Goal: Book appointment/travel/reservation

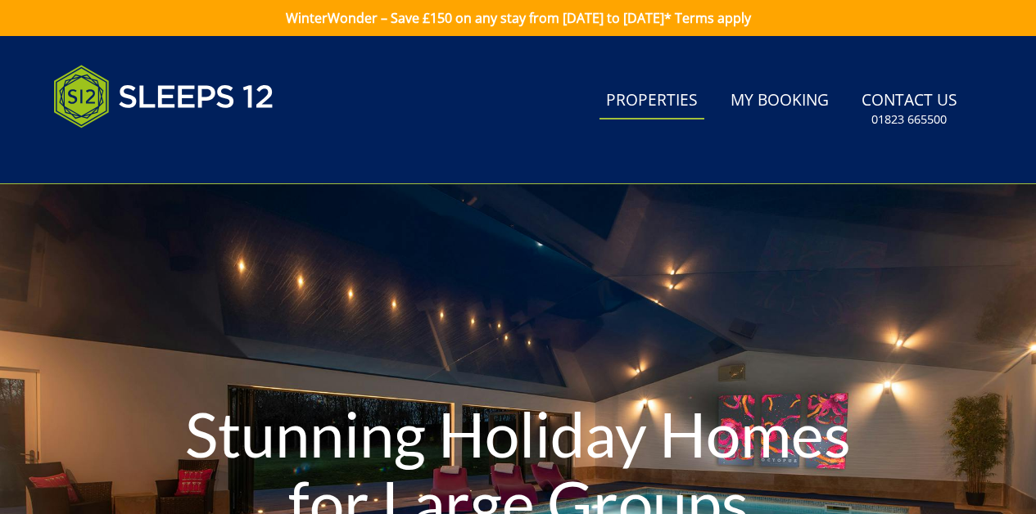
click at [672, 102] on link "Properties" at bounding box center [652, 101] width 105 height 37
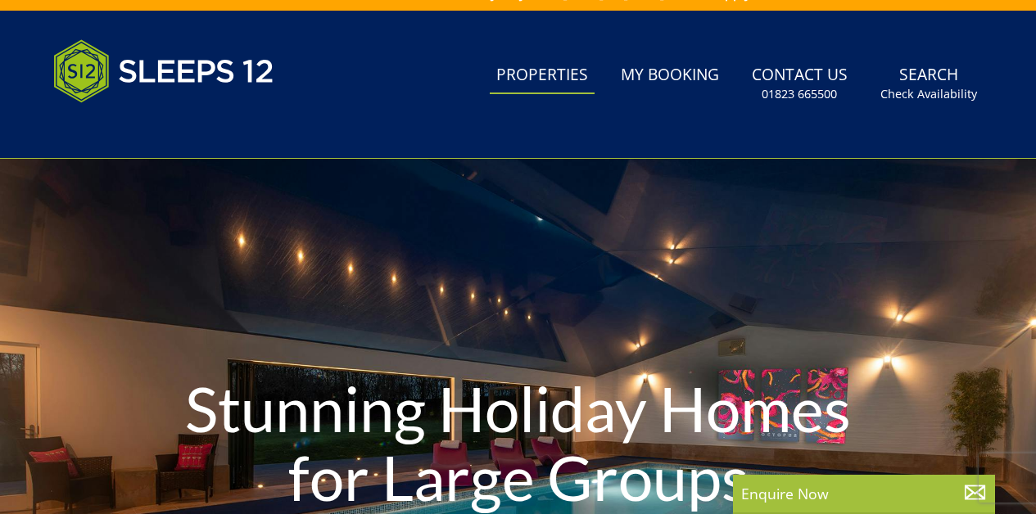
scroll to position [29, 0]
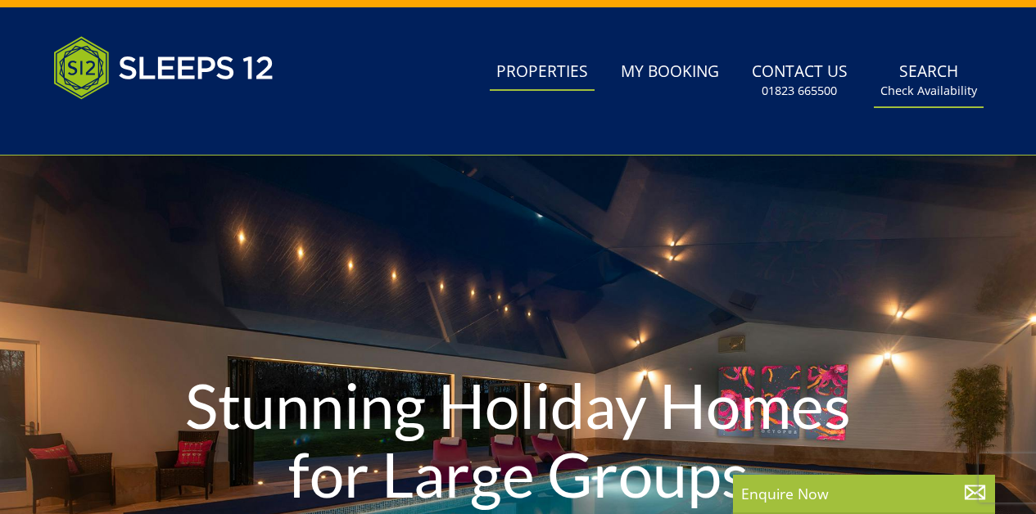
click at [915, 90] on small "Check Availability" at bounding box center [929, 91] width 97 height 16
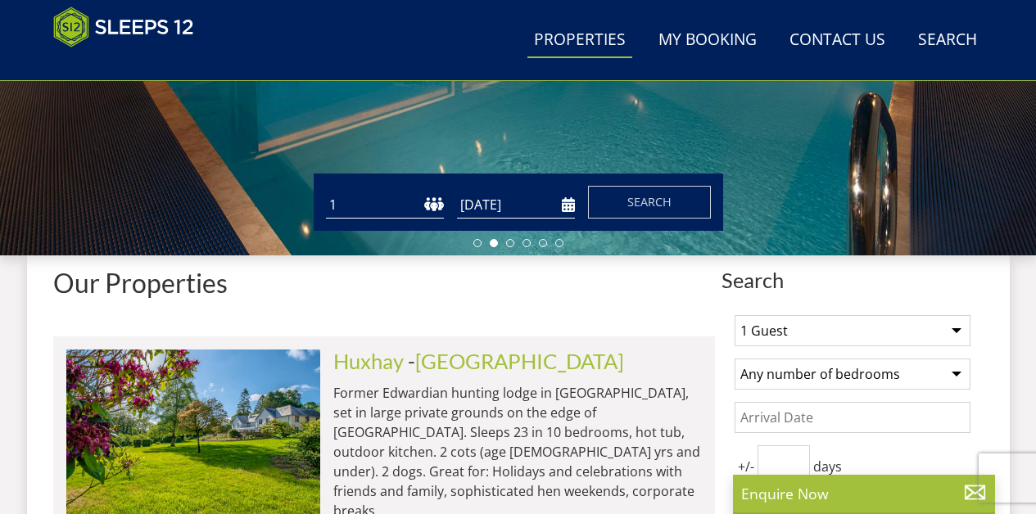
scroll to position [436, 0]
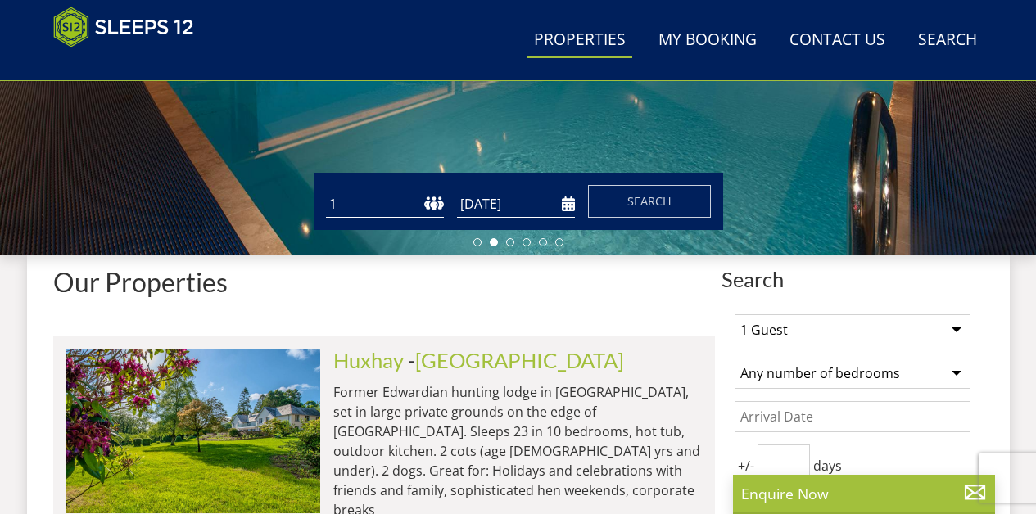
select select "10"
click at [570, 204] on input "[DATE]" at bounding box center [516, 204] width 118 height 27
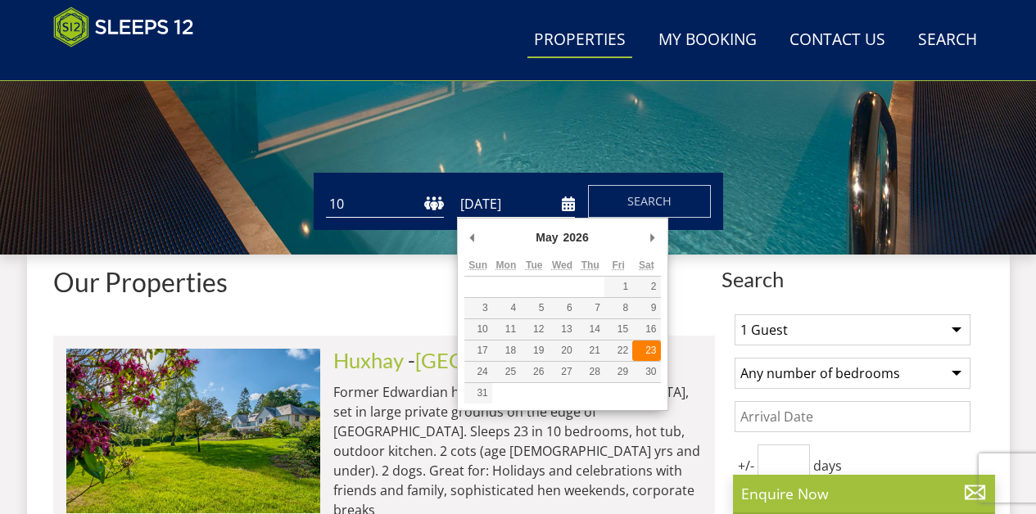
type input "[DATE]"
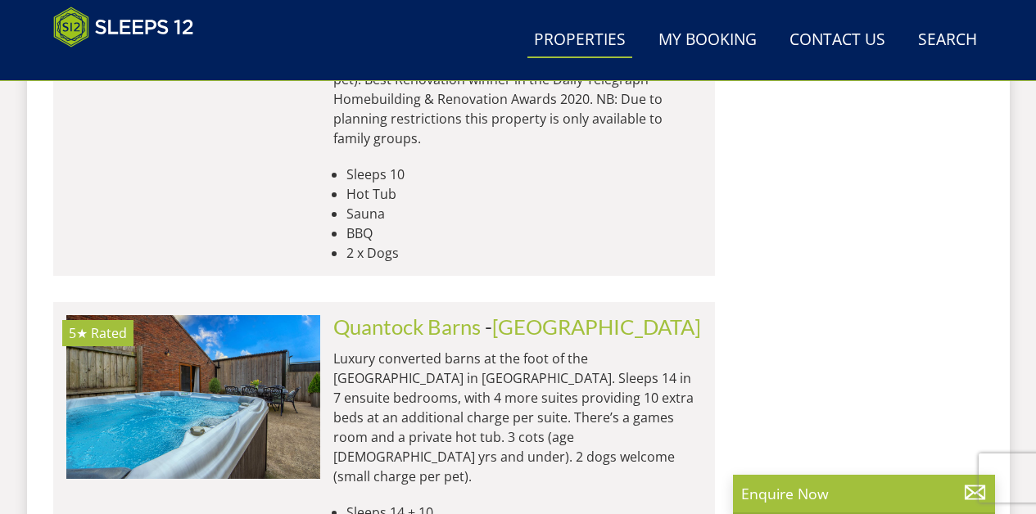
scroll to position [3877, 0]
click at [360, 314] on link "Quantock Barns" at bounding box center [406, 326] width 147 height 25
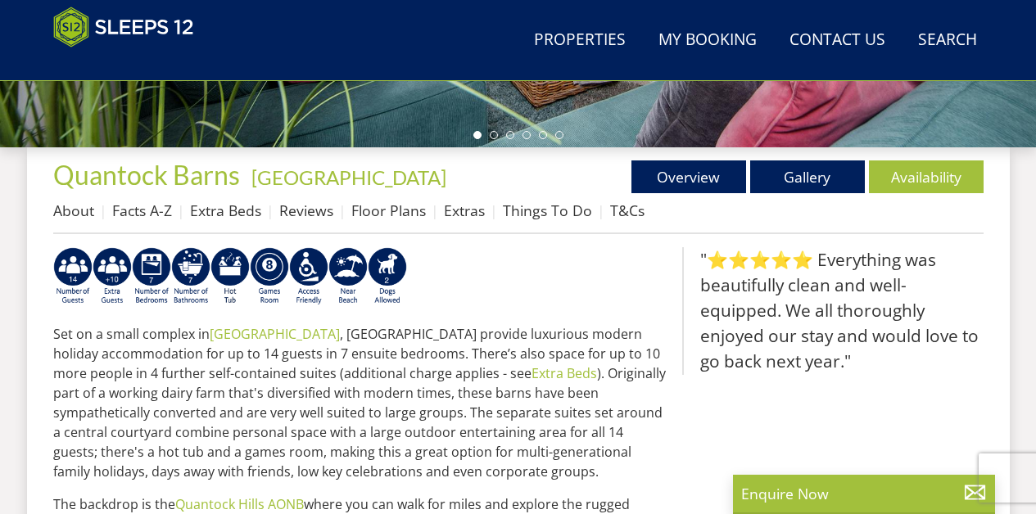
scroll to position [576, 0]
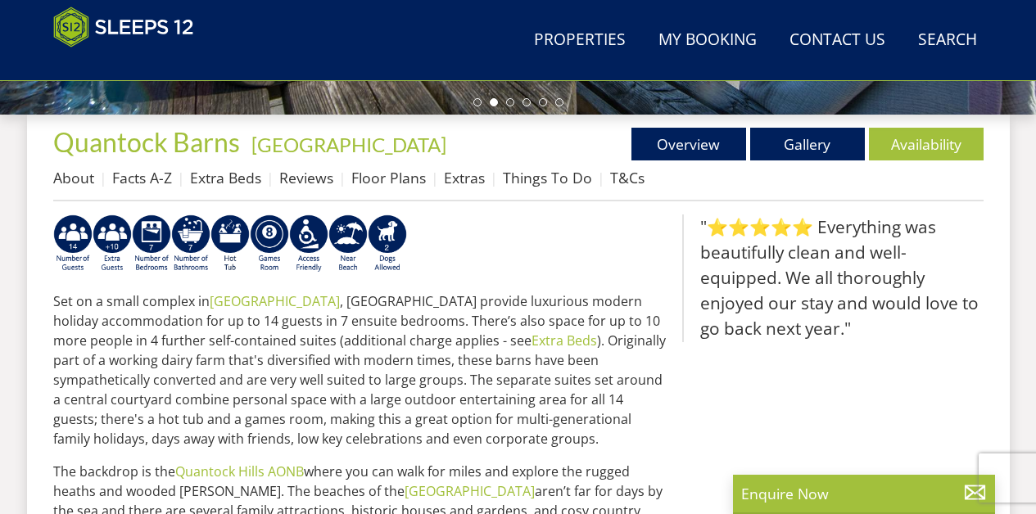
select select "10"
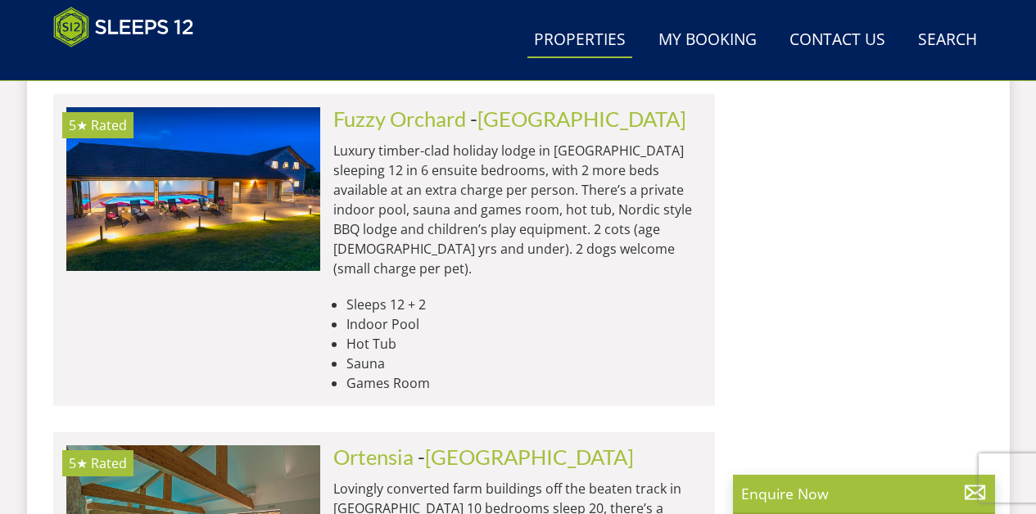
scroll to position [6924, 0]
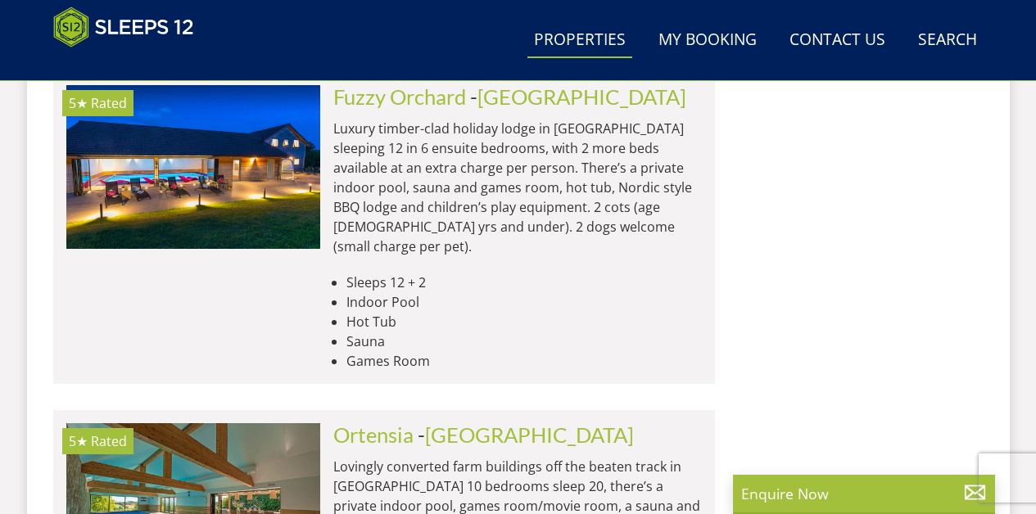
click at [936, 39] on link "Search Check Availability" at bounding box center [948, 40] width 72 height 37
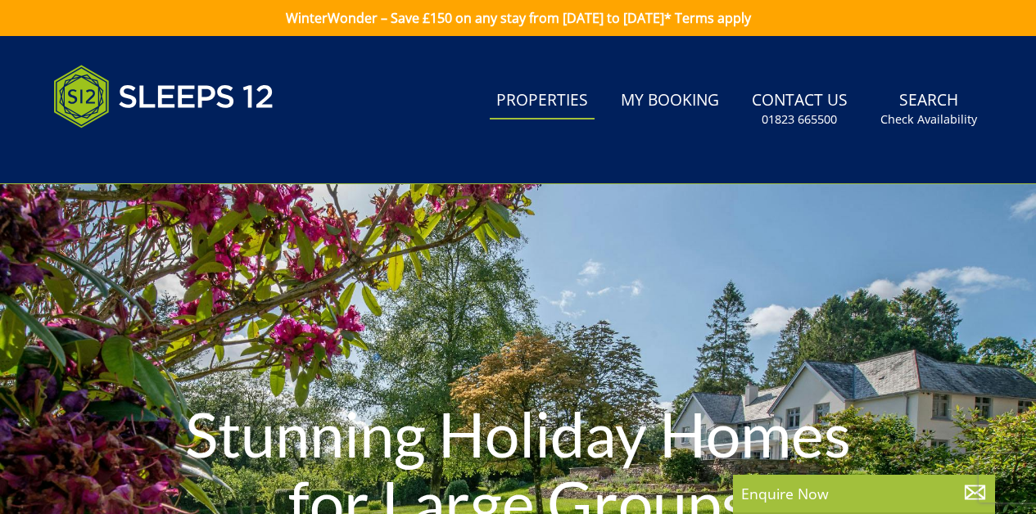
scroll to position [0, 0]
click at [919, 97] on link "Search Check Availability" at bounding box center [929, 109] width 110 height 53
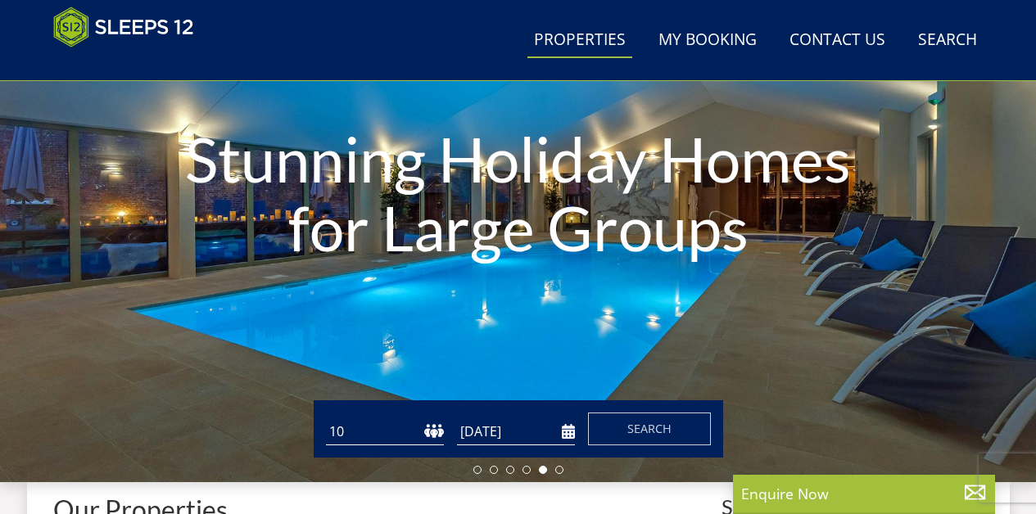
scroll to position [211, 0]
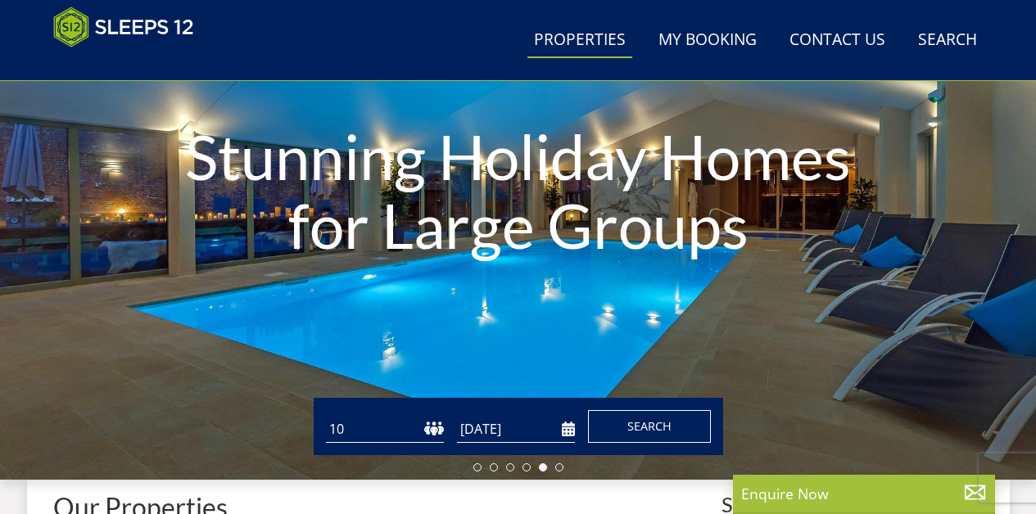
click at [632, 426] on span "Search" at bounding box center [650, 427] width 44 height 16
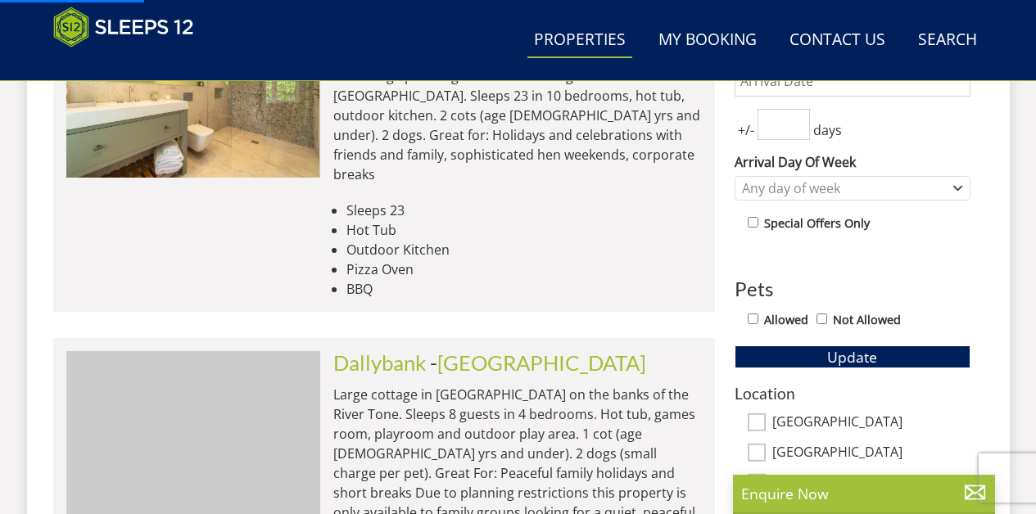
scroll to position [778, 0]
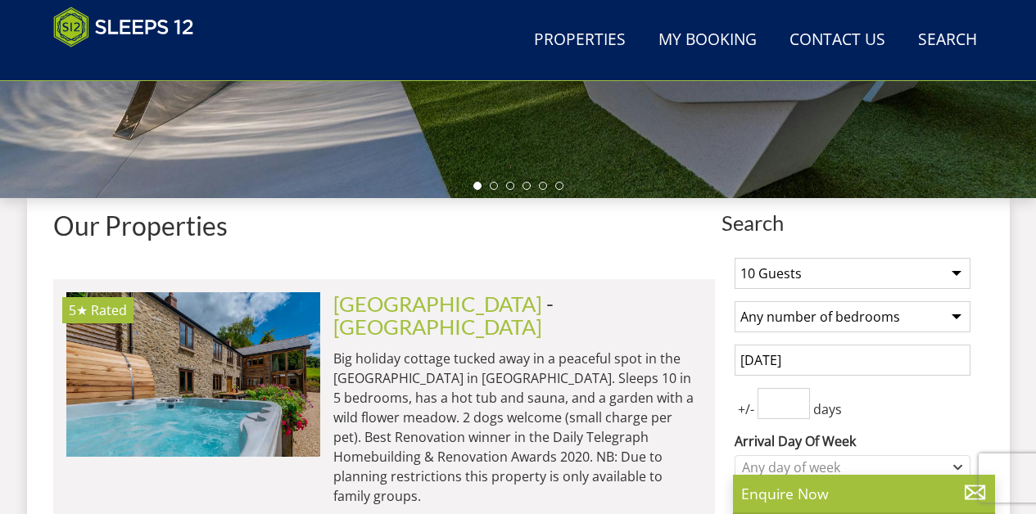
scroll to position [497, 0]
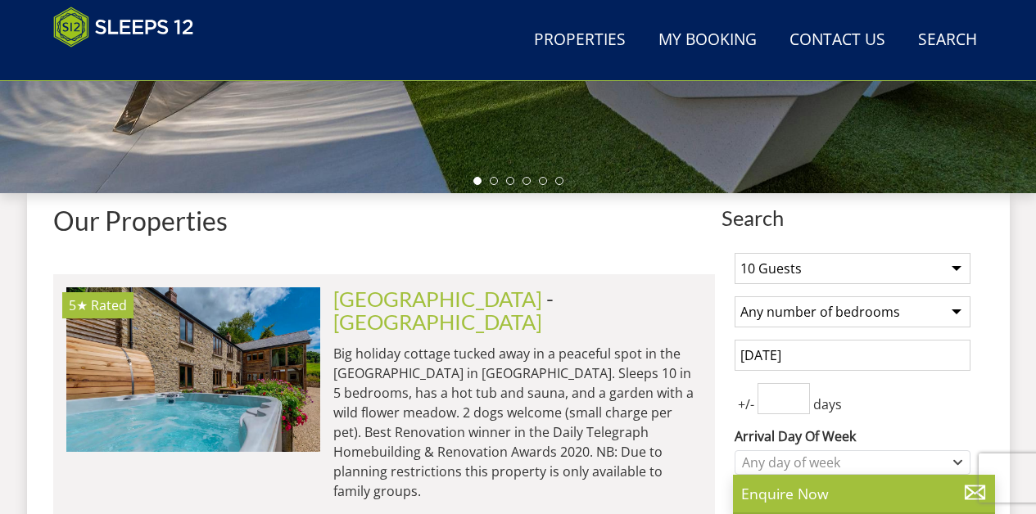
select select "5"
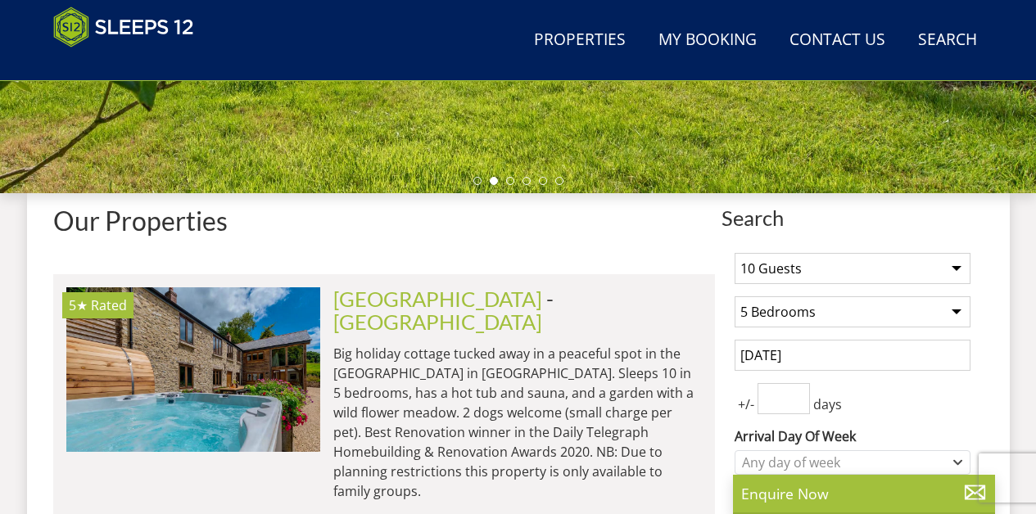
type input "0"
click at [799, 405] on input "0" at bounding box center [784, 398] width 52 height 31
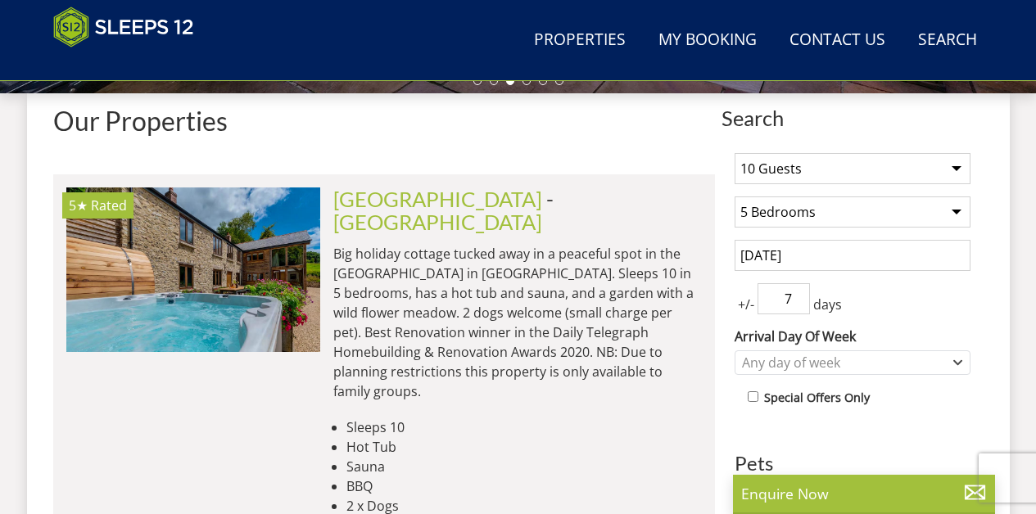
scroll to position [601, 0]
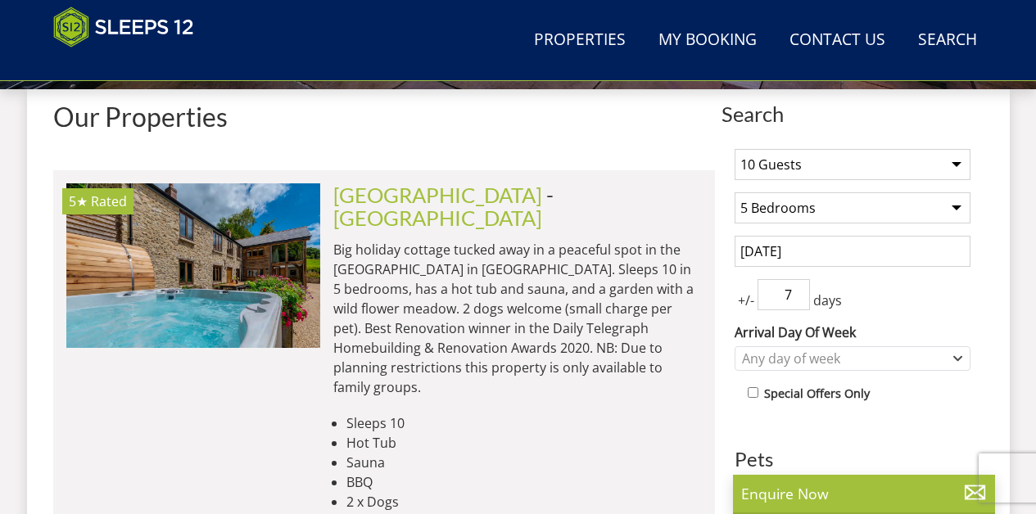
type input "7"
click at [873, 360] on div "Any day of week" at bounding box center [844, 359] width 212 height 18
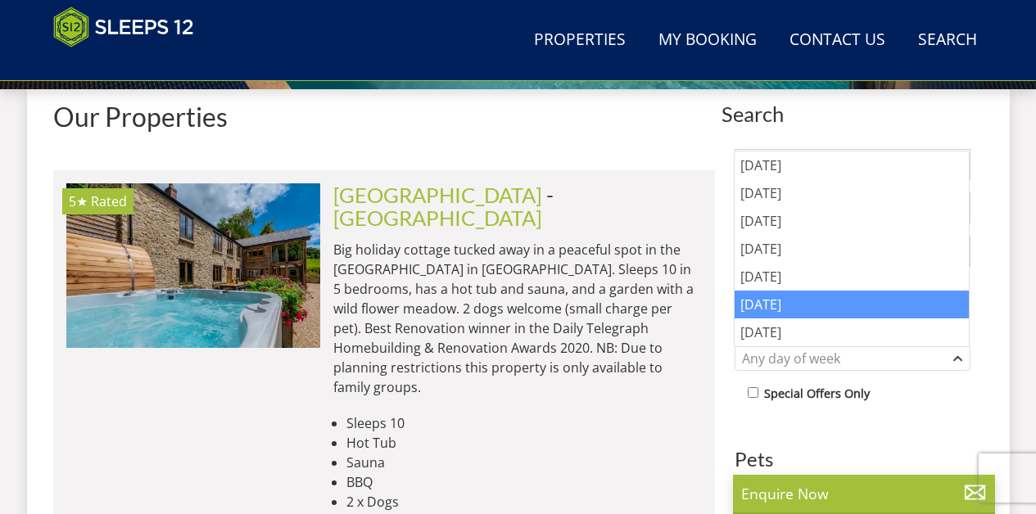
click at [836, 297] on div "Saturday" at bounding box center [852, 305] width 234 height 28
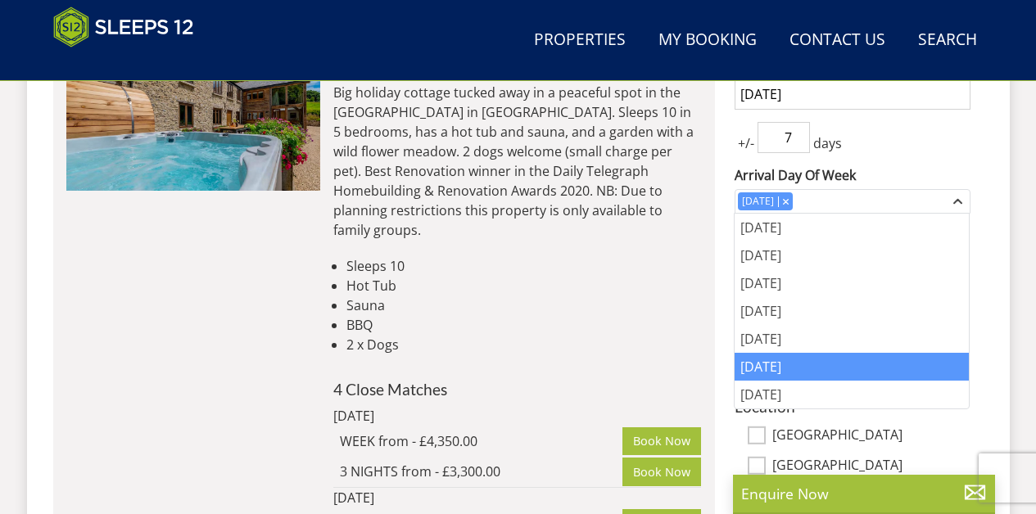
scroll to position [764, 0]
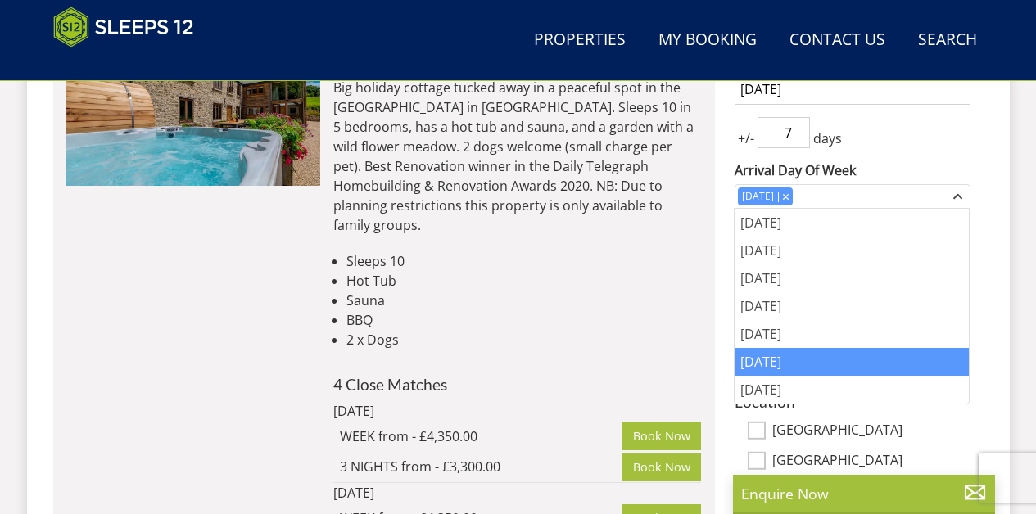
click at [758, 430] on input "[GEOGRAPHIC_DATA]" at bounding box center [757, 431] width 18 height 18
checkbox input "true"
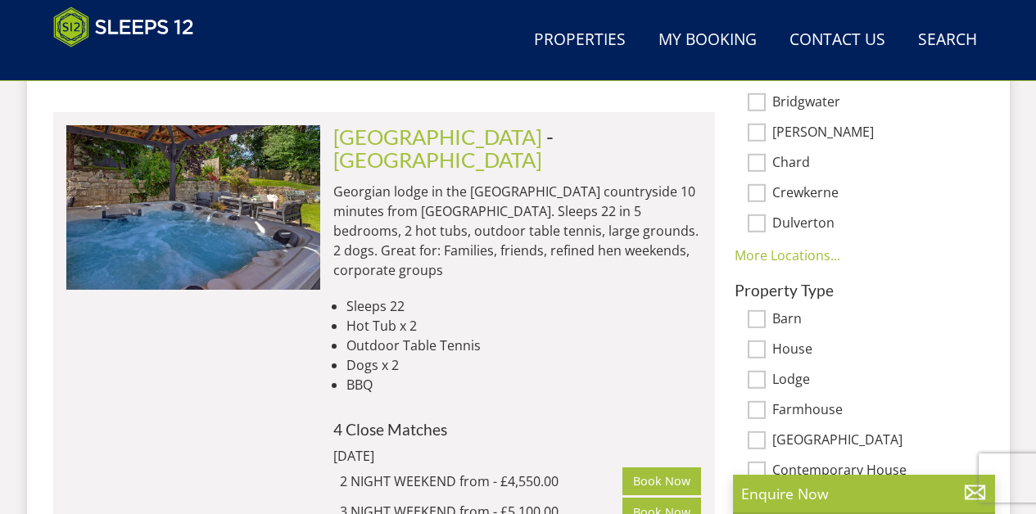
scroll to position [1205, 0]
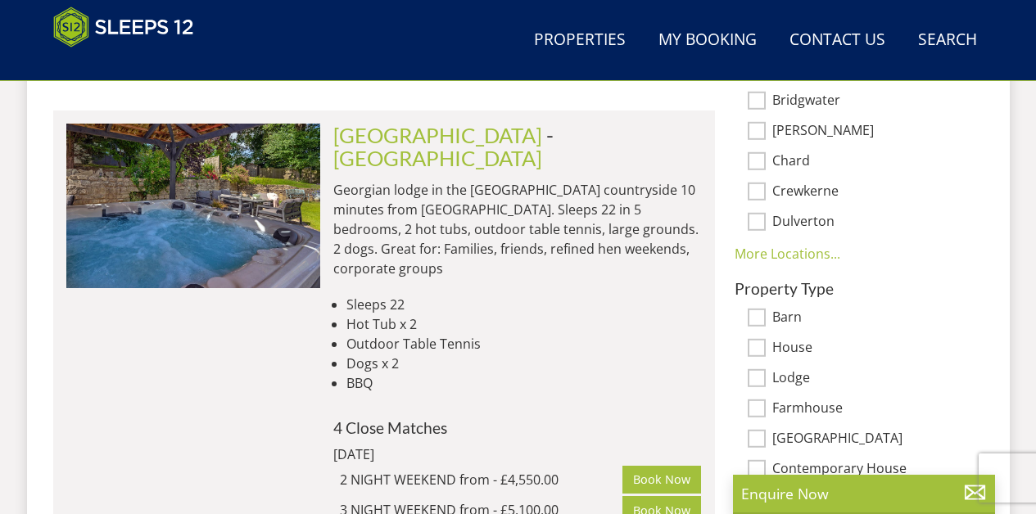
click at [757, 369] on input "Lodge" at bounding box center [757, 378] width 18 height 18
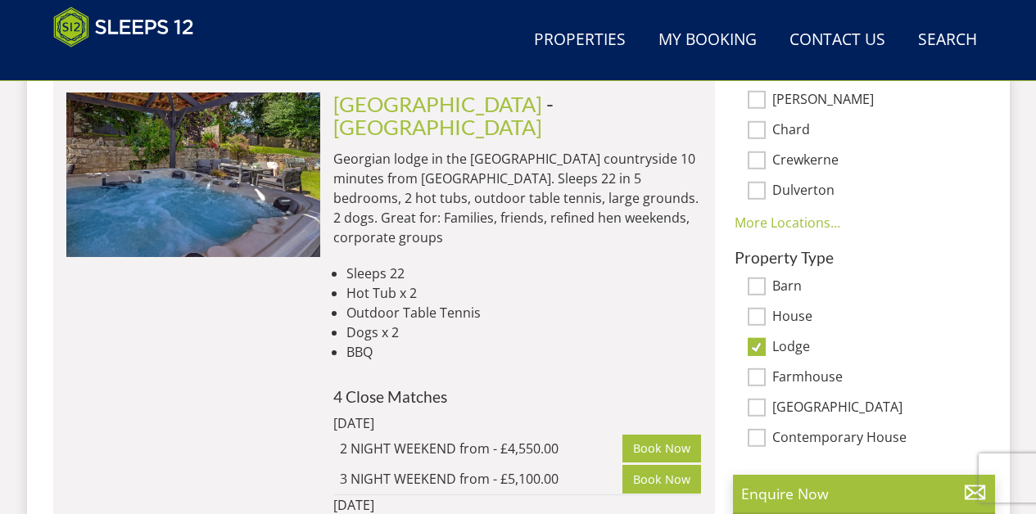
scroll to position [1237, 0]
click at [759, 338] on input "Lodge" at bounding box center [757, 347] width 18 height 18
checkbox input "false"
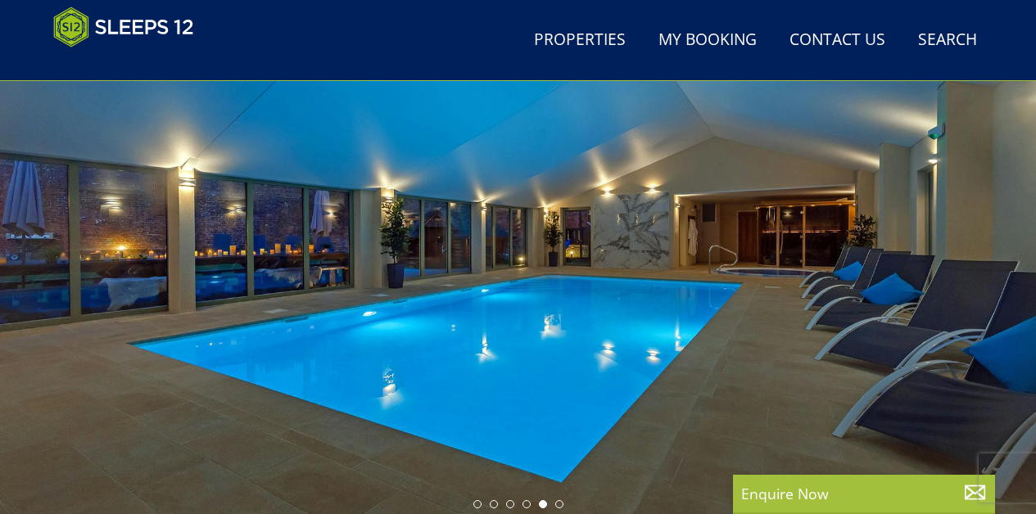
scroll to position [224, 0]
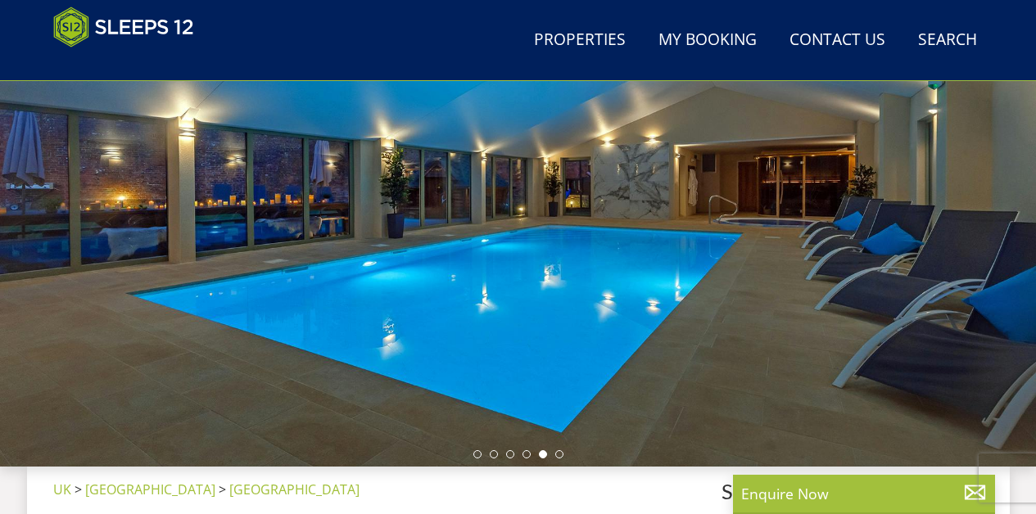
click at [776, 276] on div at bounding box center [518, 179] width 1036 height 573
click at [980, 249] on div at bounding box center [518, 179] width 1036 height 573
click at [560, 456] on li at bounding box center [559, 455] width 8 height 8
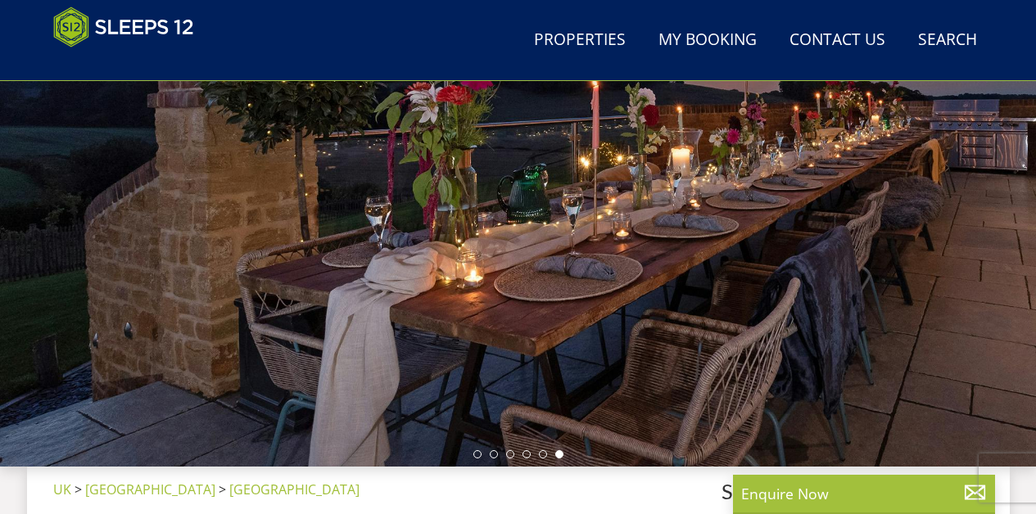
click at [481, 458] on ul at bounding box center [519, 455] width 90 height 8
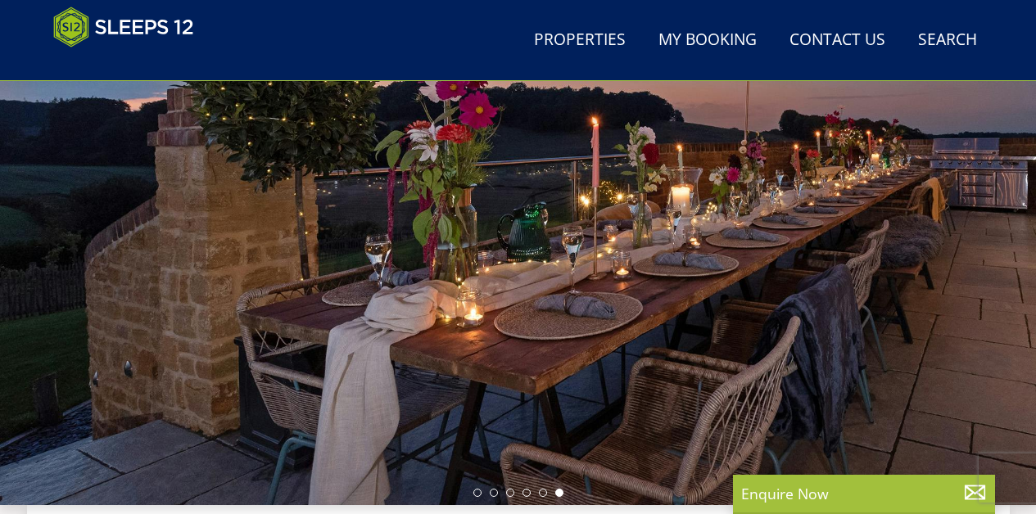
scroll to position [183, 0]
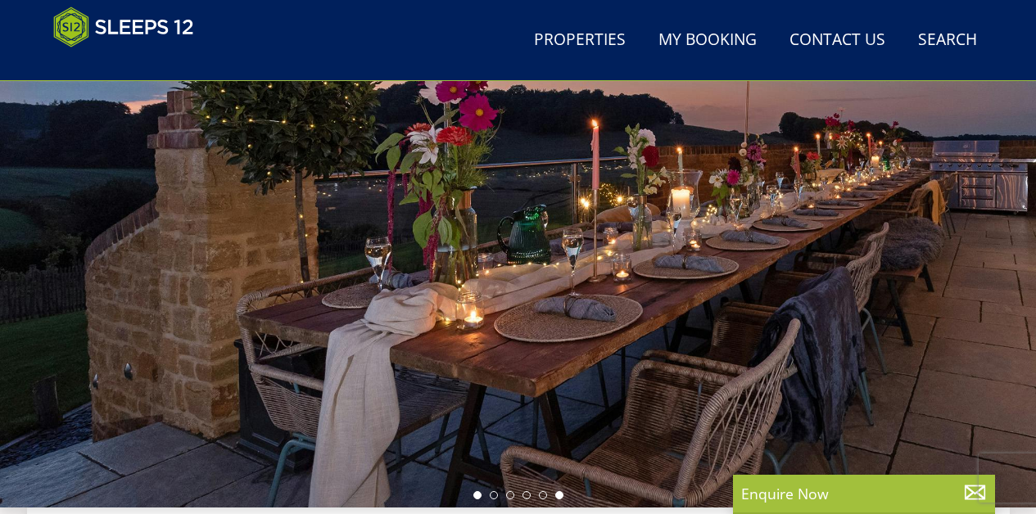
click at [478, 498] on li at bounding box center [478, 496] width 8 height 8
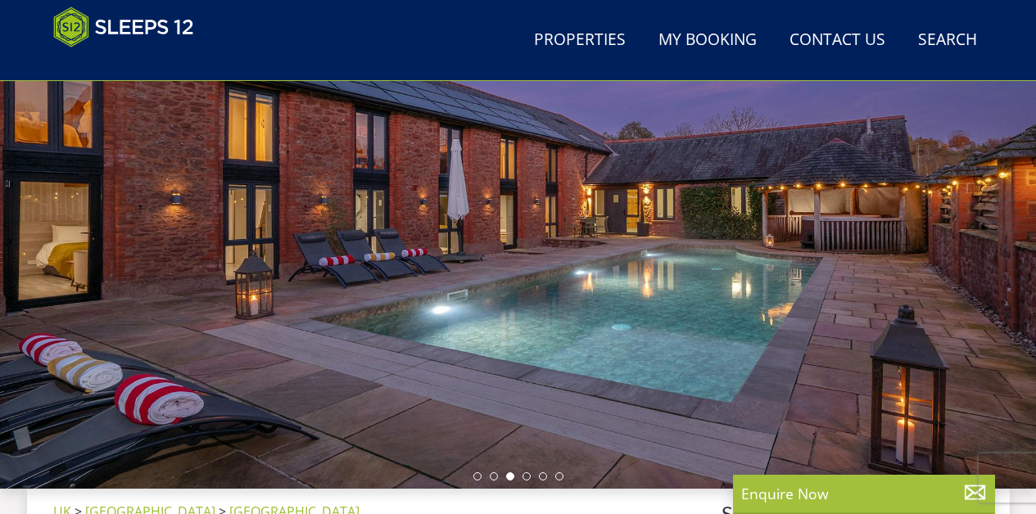
scroll to position [55, 0]
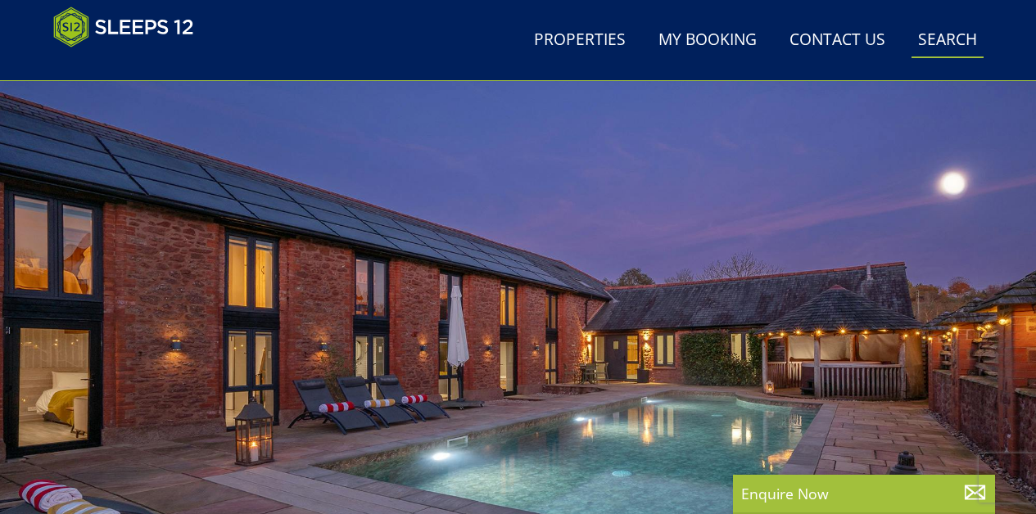
click at [953, 38] on link "Search Check Availability" at bounding box center [948, 40] width 72 height 37
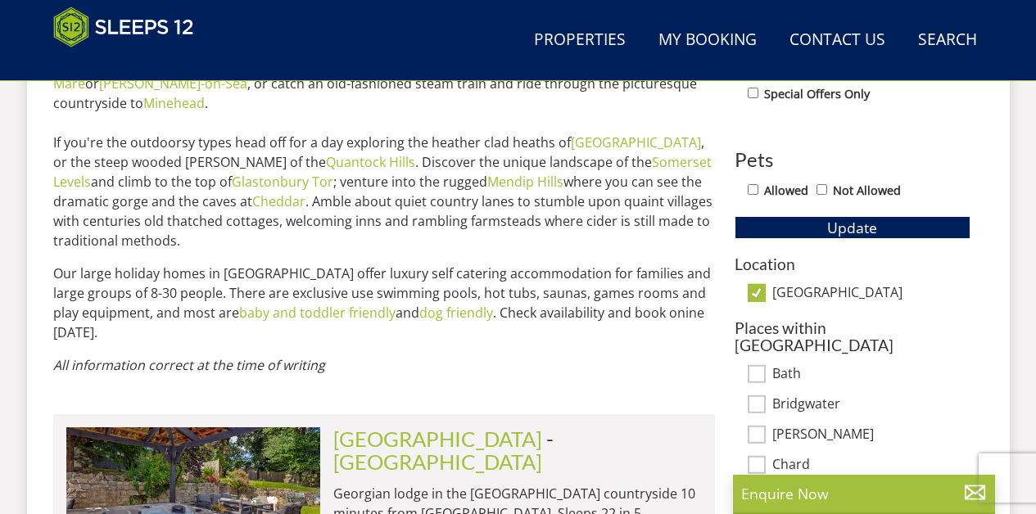
scroll to position [902, 0]
click at [842, 227] on span "Update" at bounding box center [852, 227] width 50 height 20
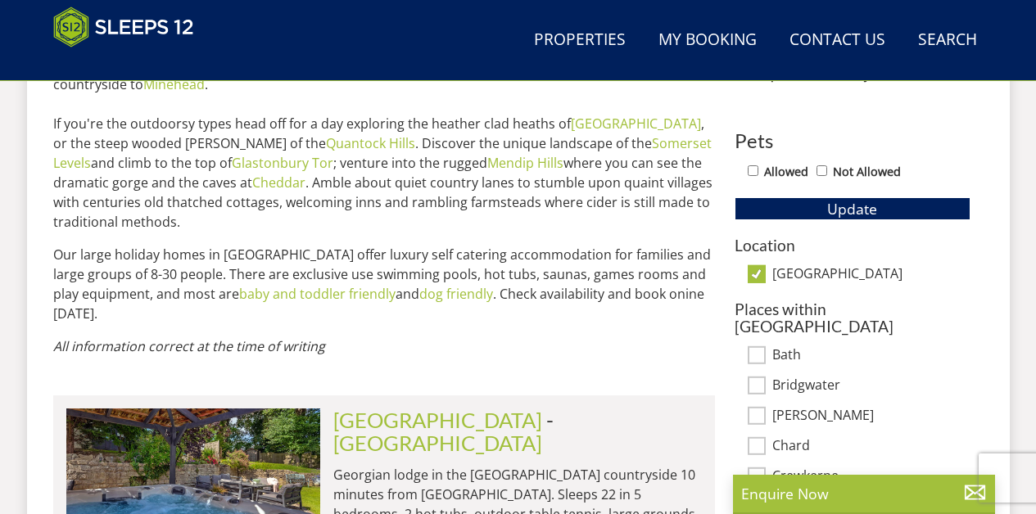
scroll to position [919, 0]
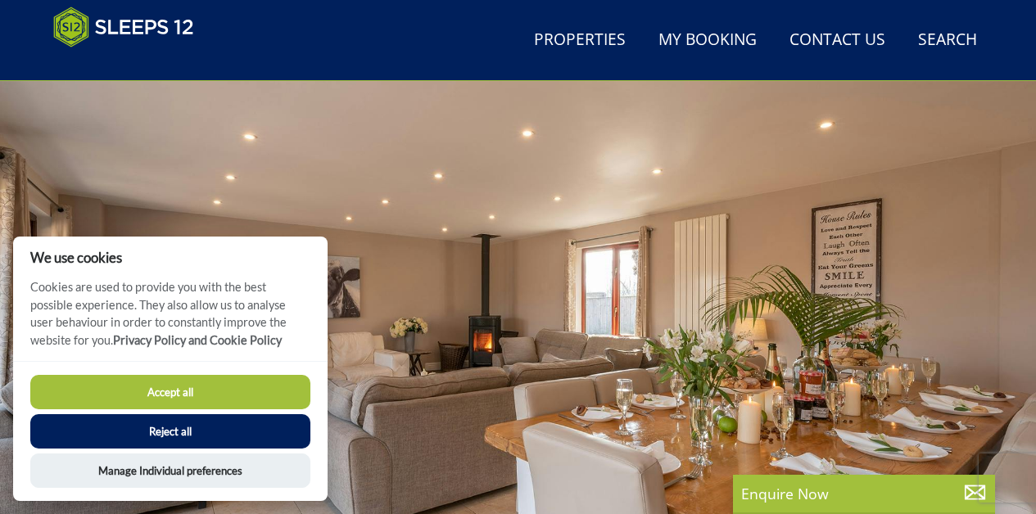
scroll to position [127, 0]
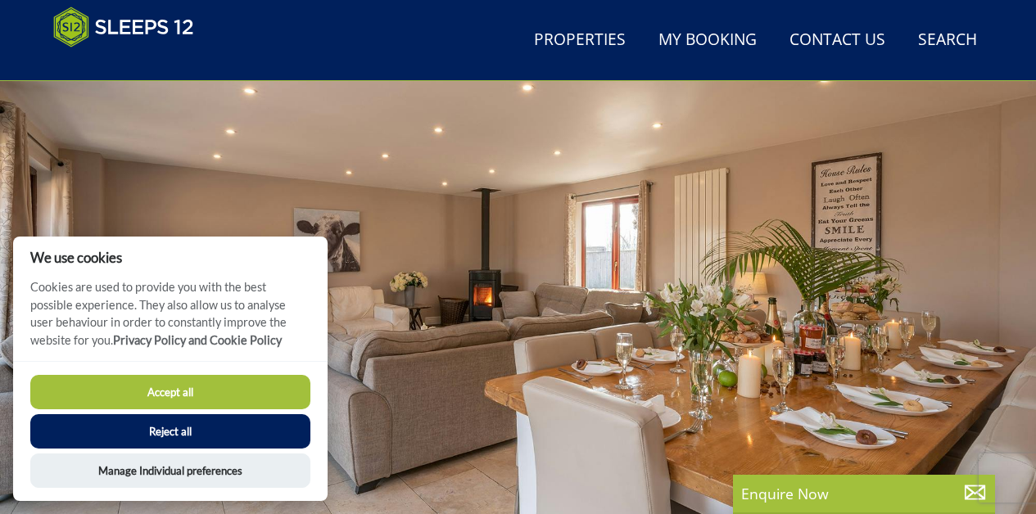
click at [176, 435] on button "Reject all" at bounding box center [170, 432] width 280 height 34
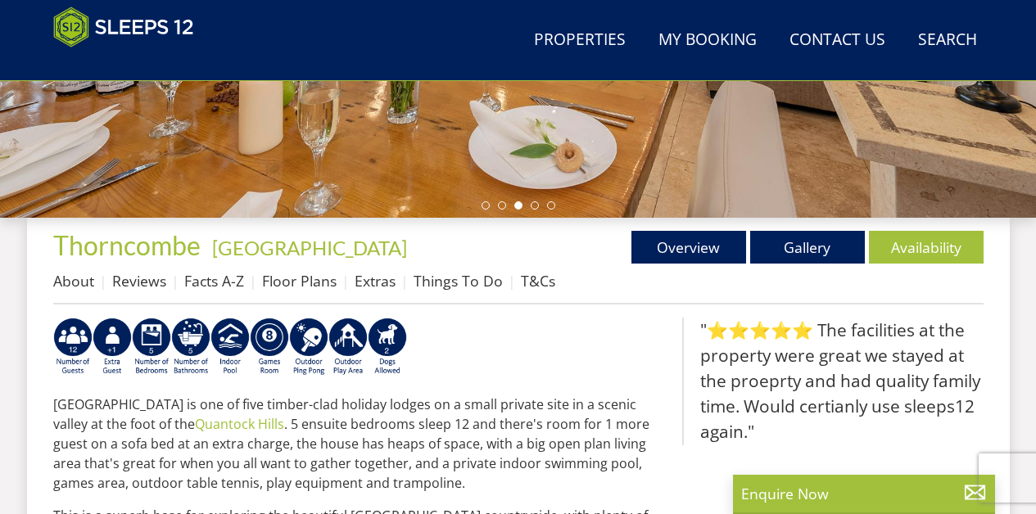
scroll to position [472, 0]
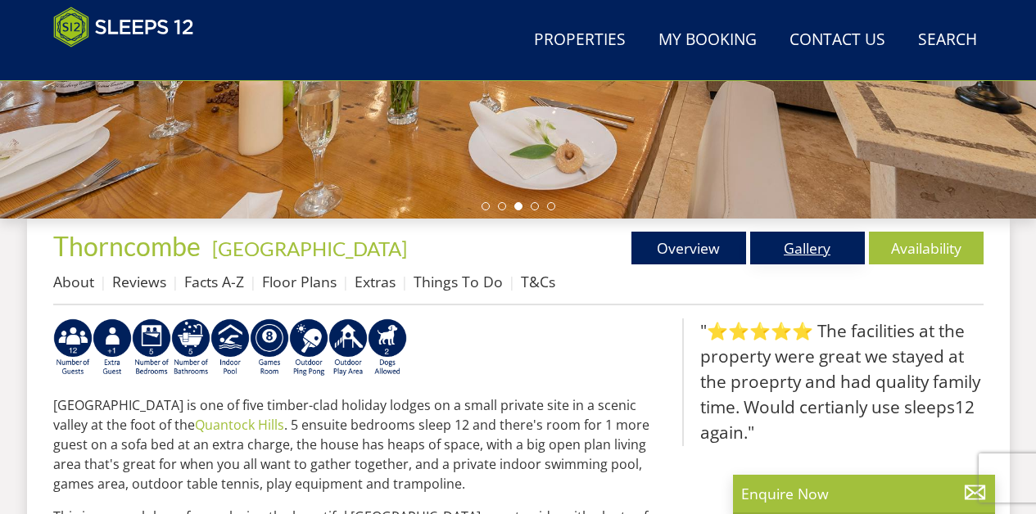
click at [815, 243] on link "Gallery" at bounding box center [807, 248] width 115 height 33
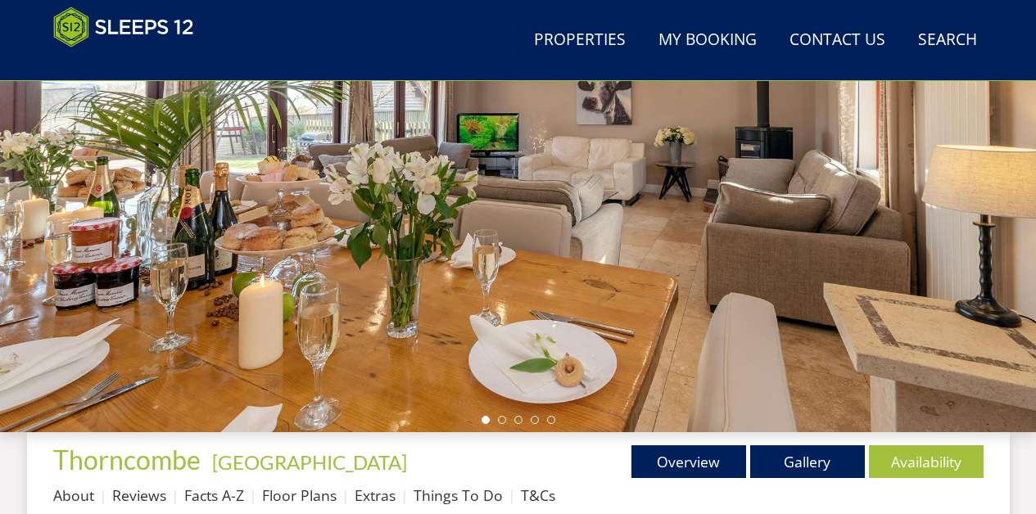
scroll to position [250, 0]
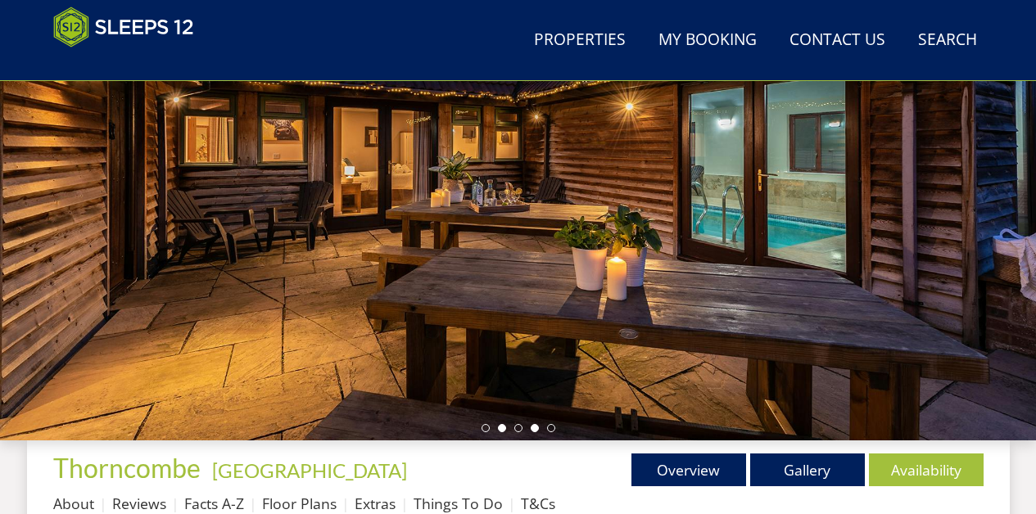
click at [502, 428] on li at bounding box center [502, 428] width 8 height 8
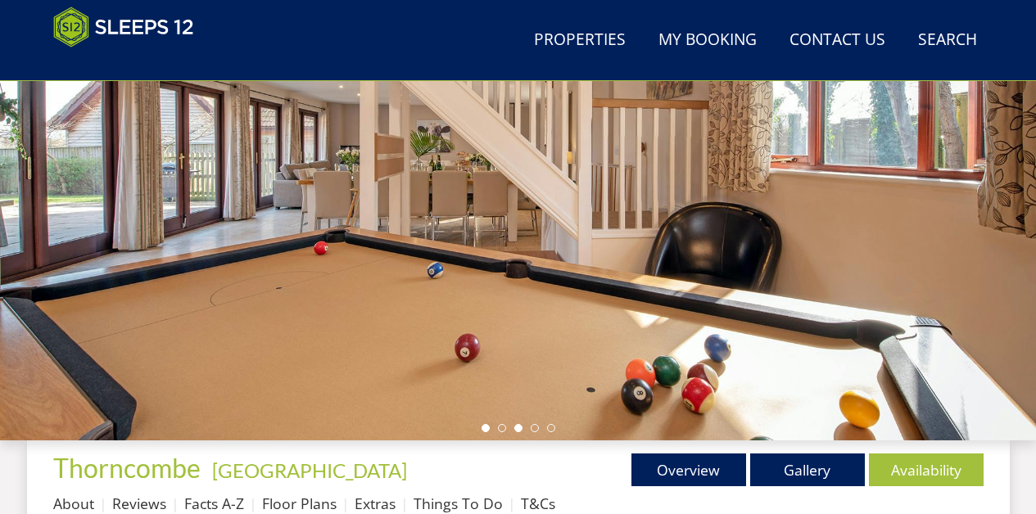
click at [486, 428] on li at bounding box center [486, 428] width 8 height 8
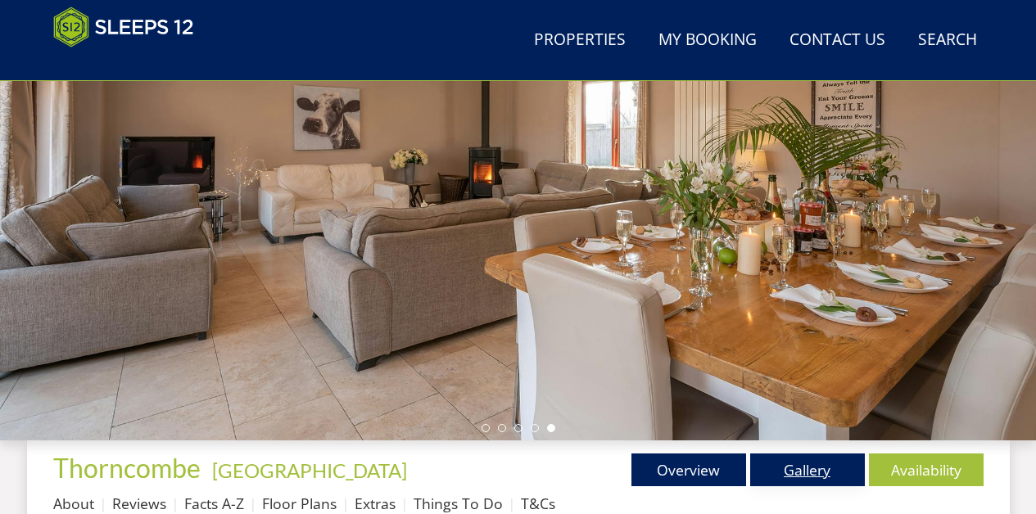
click at [804, 467] on link "Gallery" at bounding box center [807, 470] width 115 height 33
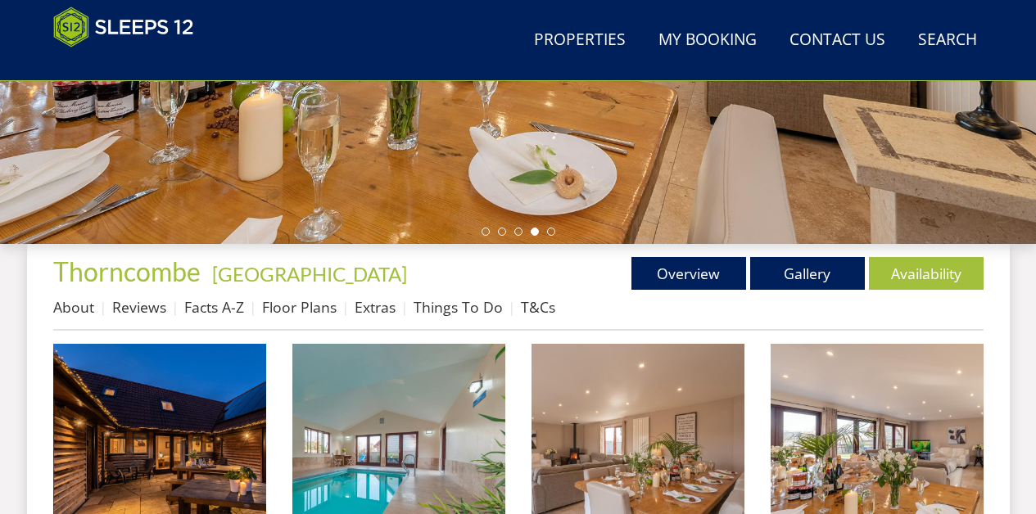
scroll to position [442, 0]
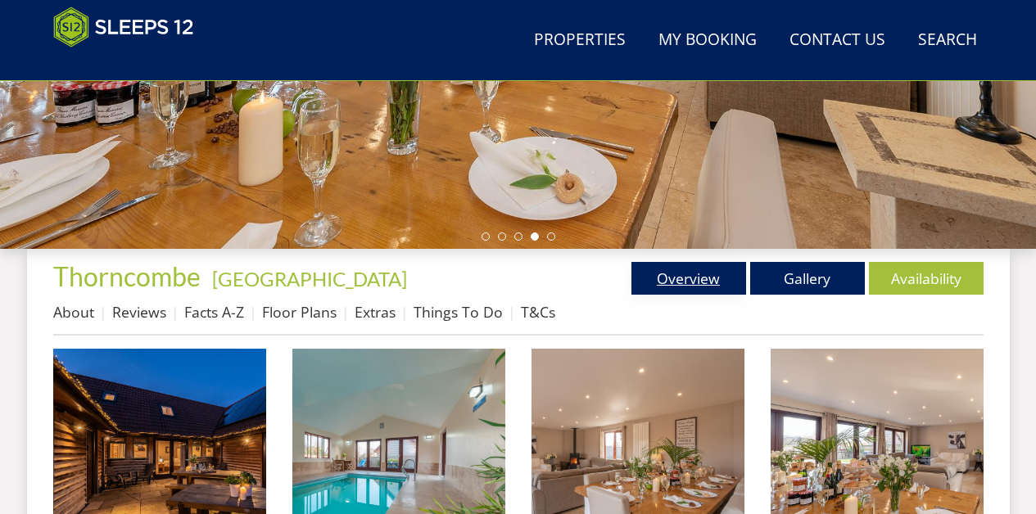
click at [684, 276] on link "Overview" at bounding box center [689, 278] width 115 height 33
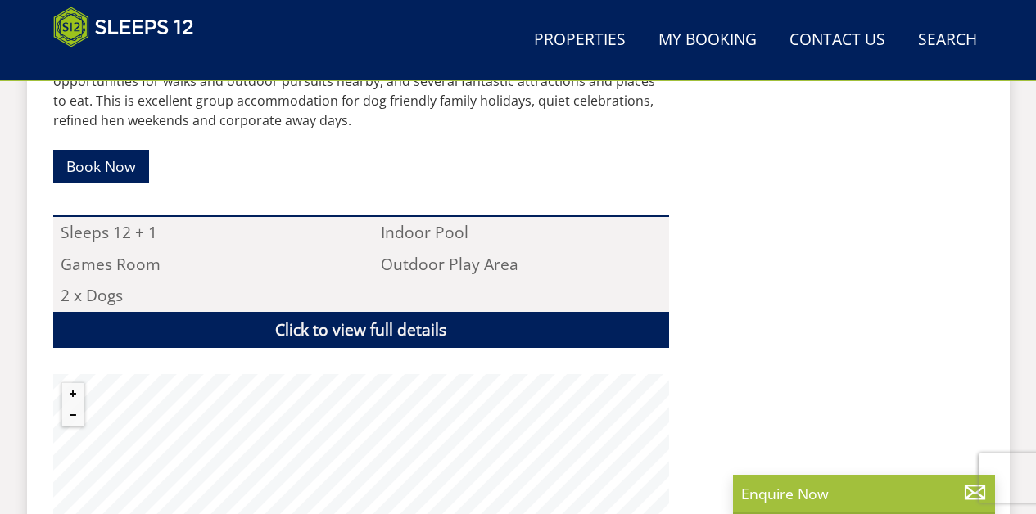
scroll to position [928, 0]
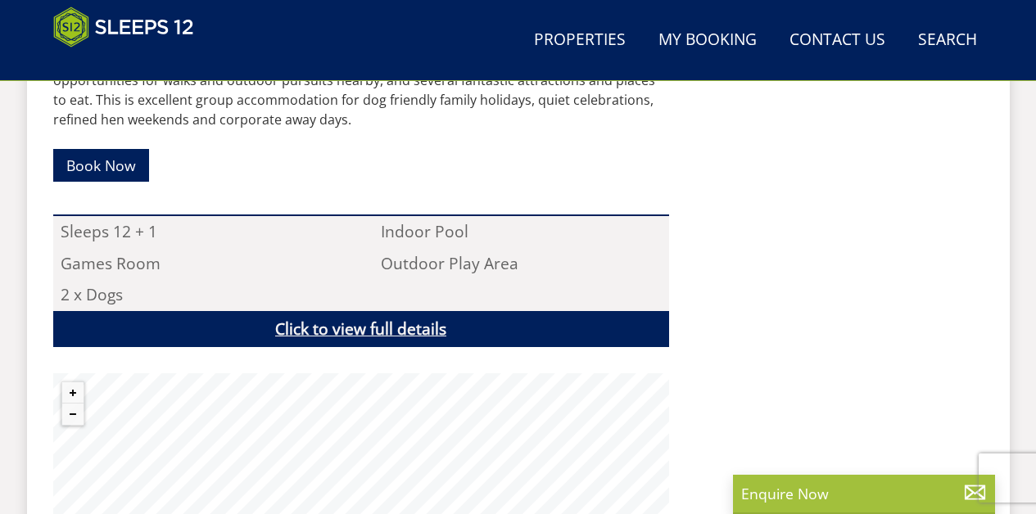
click at [448, 326] on link "Click to view full details" at bounding box center [361, 329] width 616 height 37
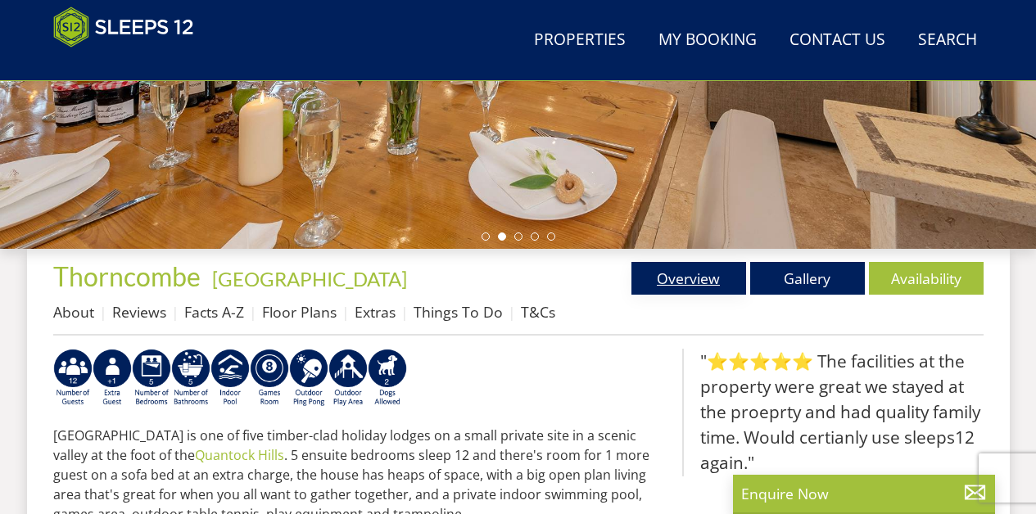
scroll to position [441, 0]
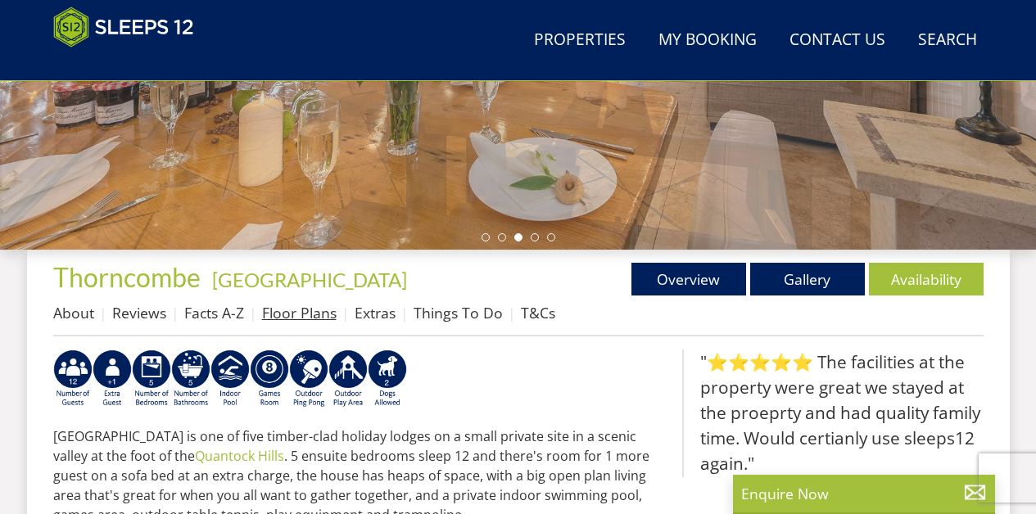
click at [280, 310] on link "Floor Plans" at bounding box center [299, 313] width 75 height 20
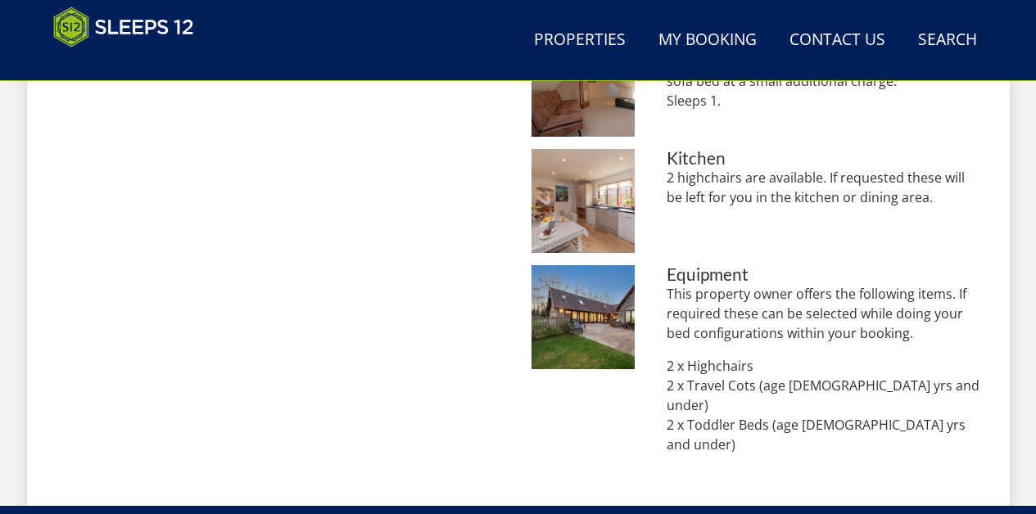
scroll to position [1494, 0]
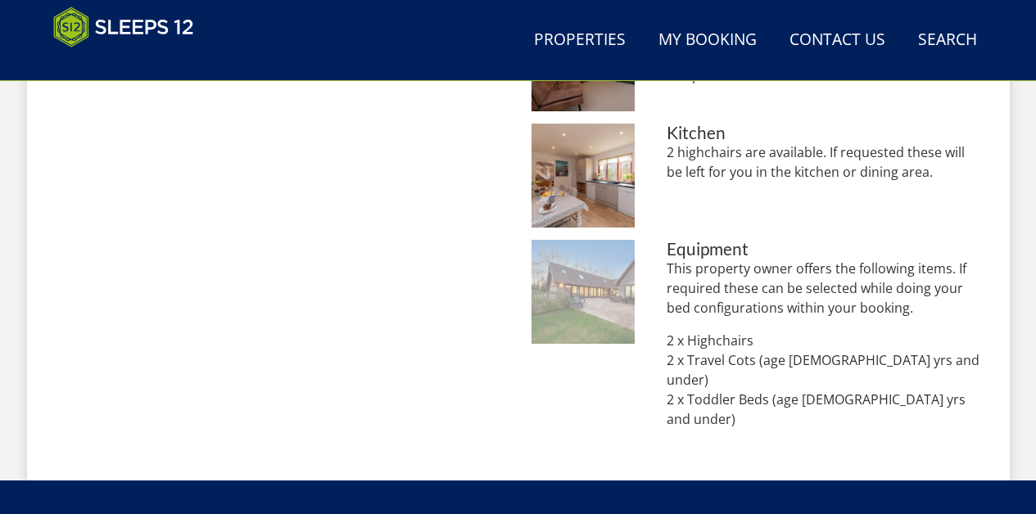
click at [604, 288] on img at bounding box center [584, 292] width 104 height 104
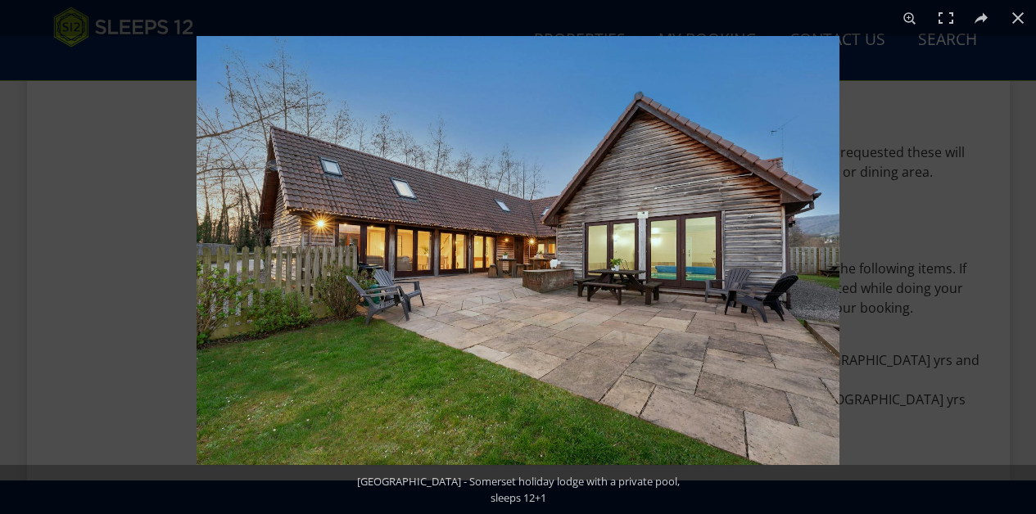
click at [824, 238] on img at bounding box center [518, 250] width 643 height 429
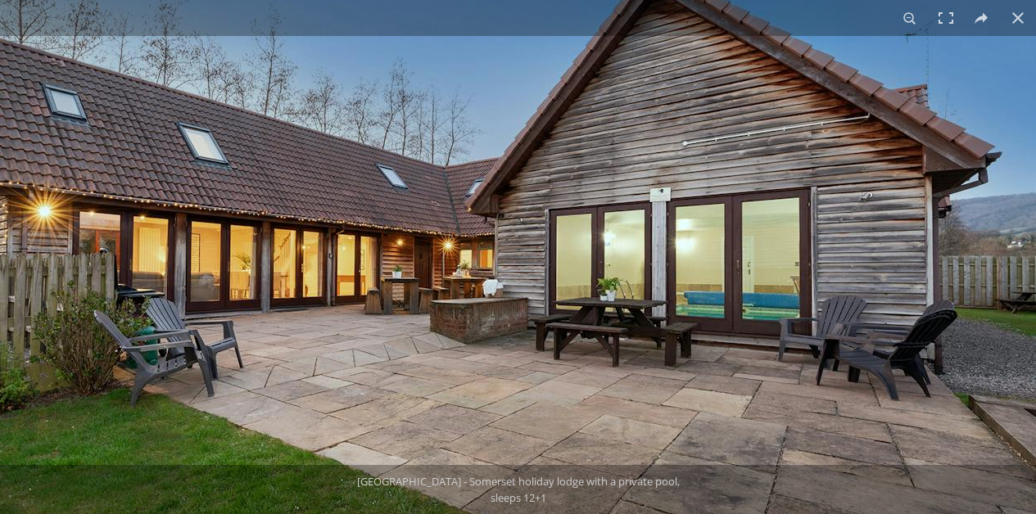
click at [1025, 252] on img at bounding box center [421, 263] width 1229 height 820
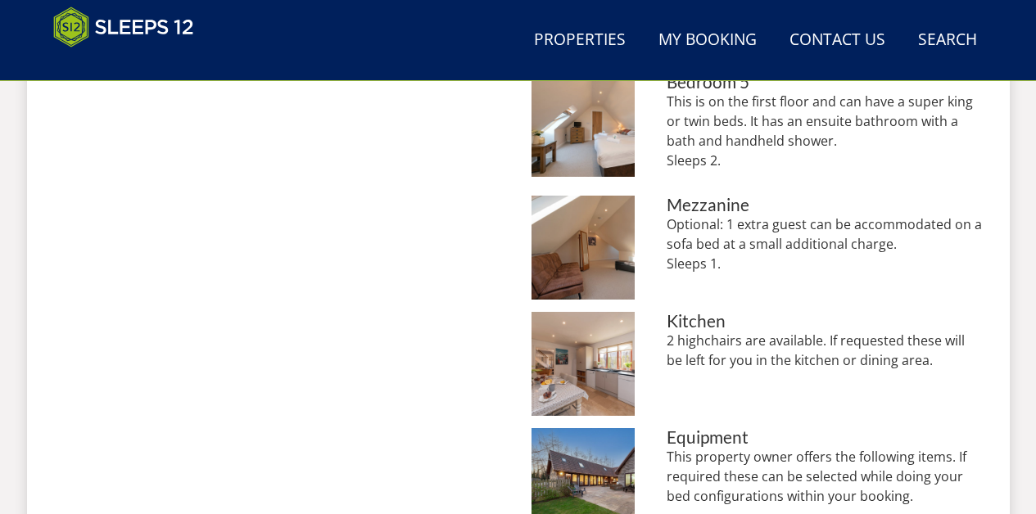
scroll to position [1270, 0]
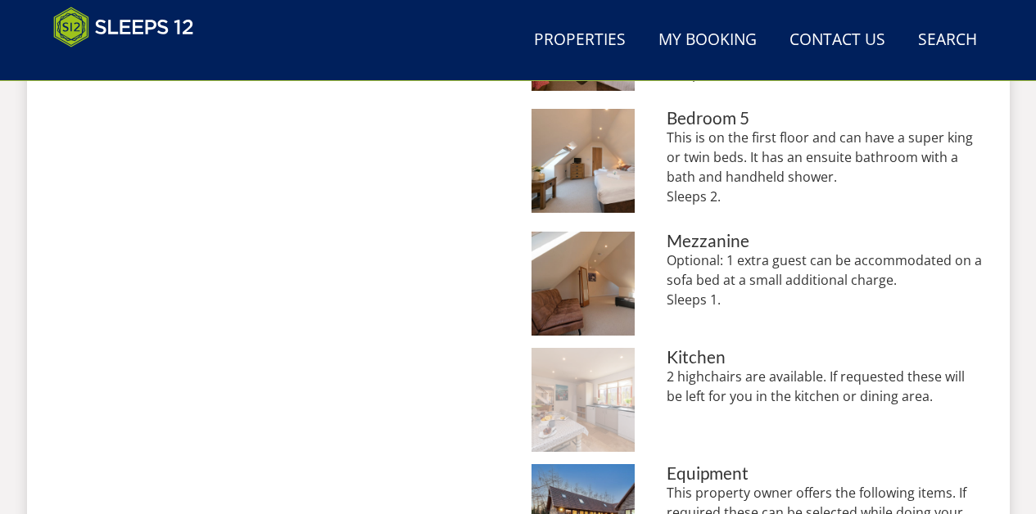
click at [600, 389] on img at bounding box center [584, 400] width 104 height 104
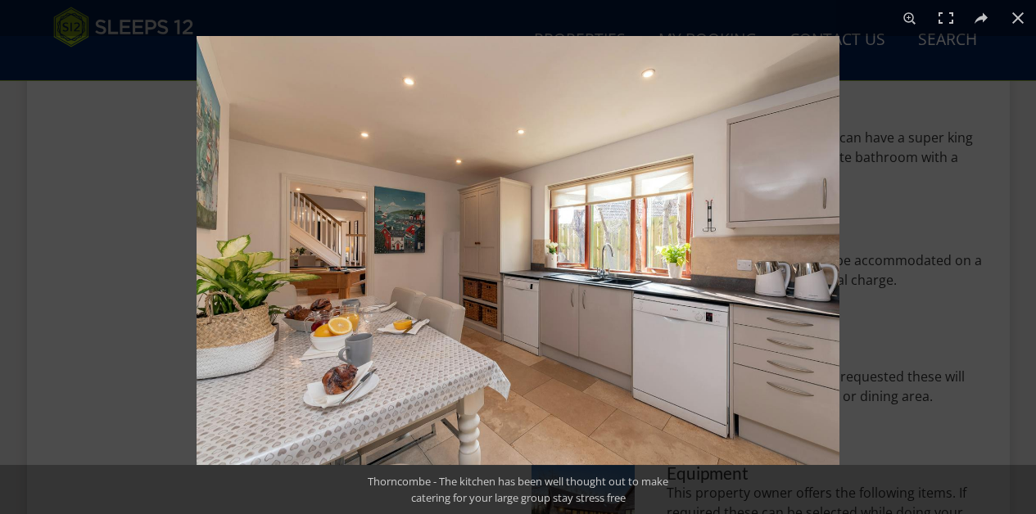
click at [611, 231] on img at bounding box center [518, 250] width 643 height 429
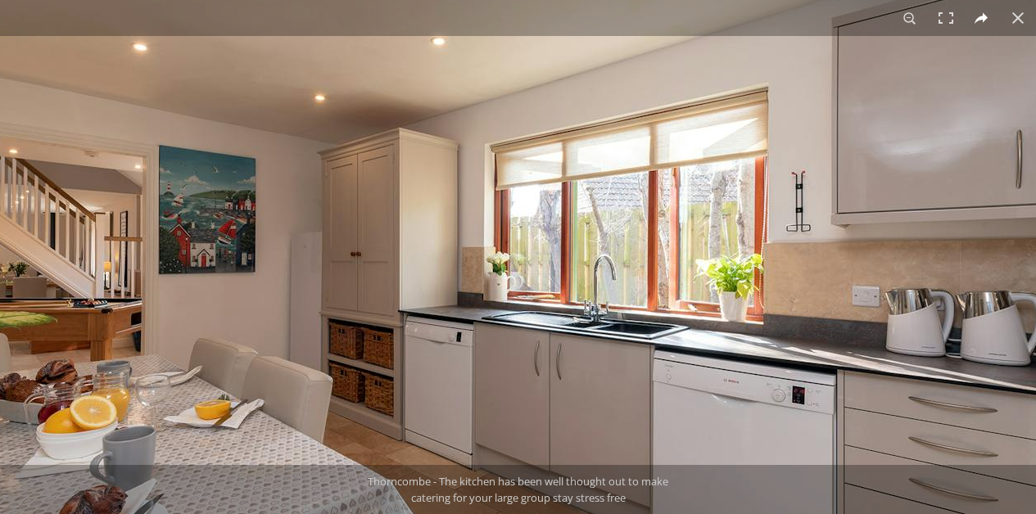
click at [981, 18] on button at bounding box center [982, 18] width 36 height 36
click at [978, 16] on button at bounding box center [982, 18] width 36 height 36
click at [1016, 20] on button at bounding box center [1018, 18] width 36 height 36
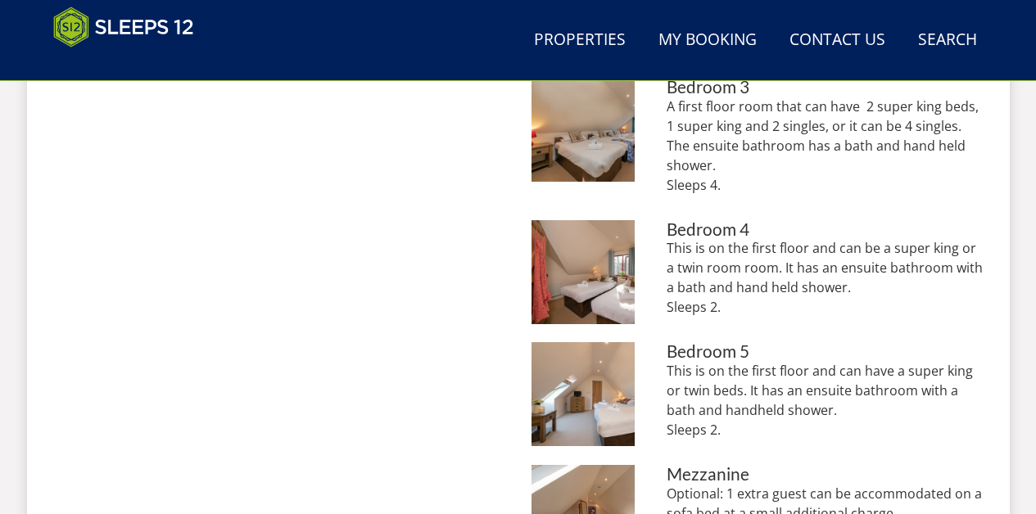
scroll to position [1035, 0]
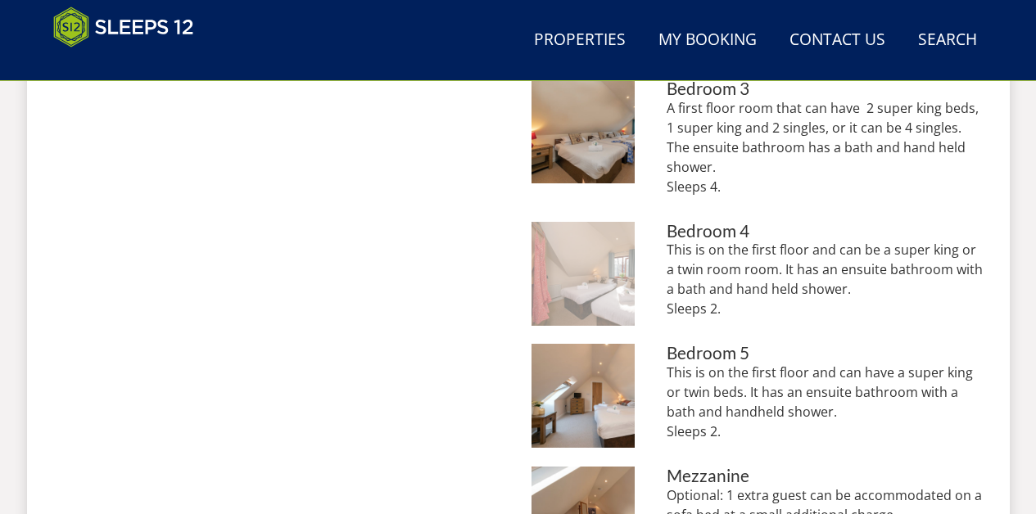
click at [597, 271] on img at bounding box center [584, 274] width 104 height 104
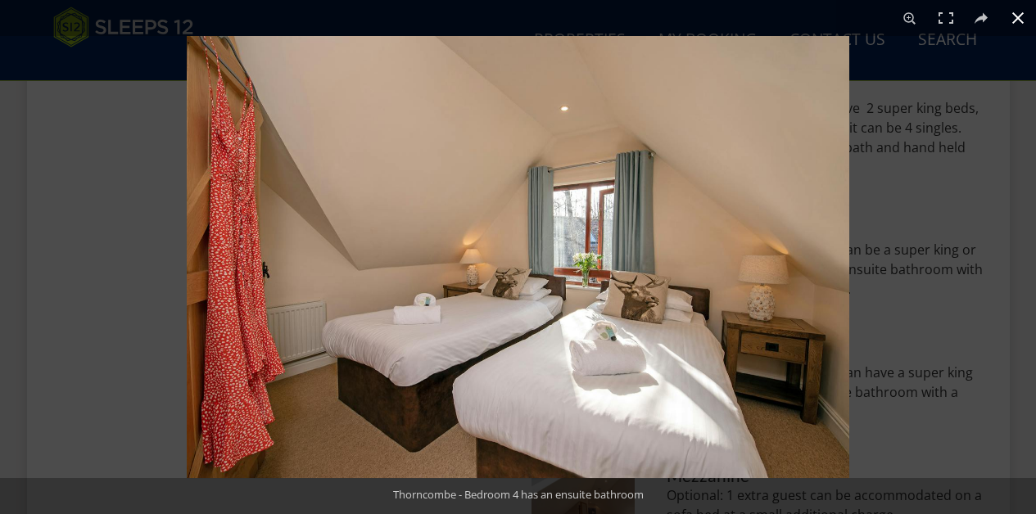
click at [1018, 17] on button at bounding box center [1018, 18] width 36 height 36
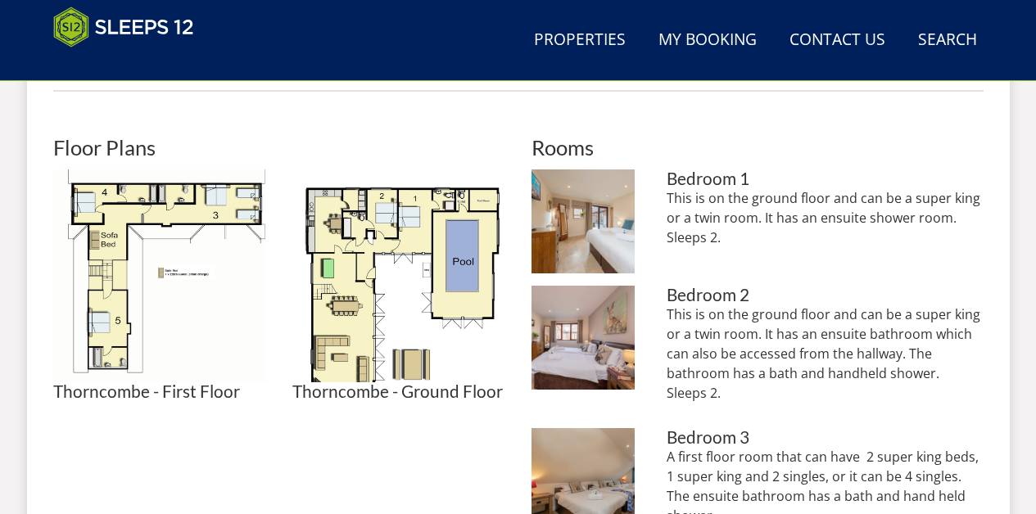
scroll to position [684, 0]
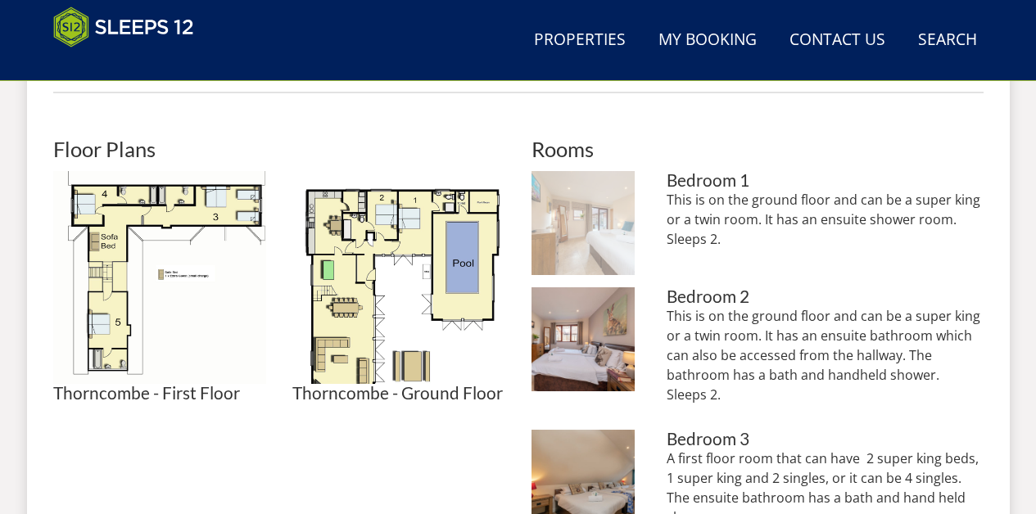
click at [593, 229] on img at bounding box center [584, 223] width 104 height 104
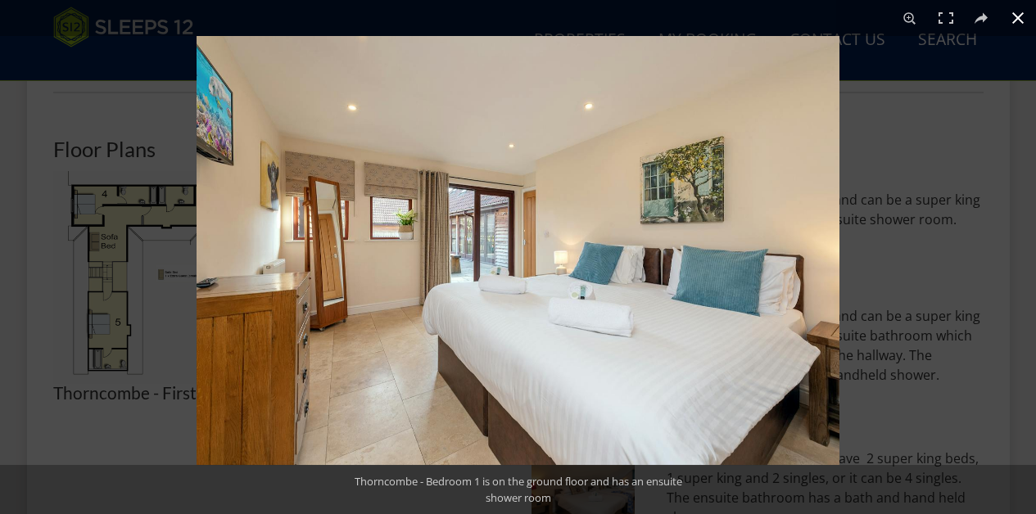
click at [1018, 17] on button at bounding box center [1018, 18] width 36 height 36
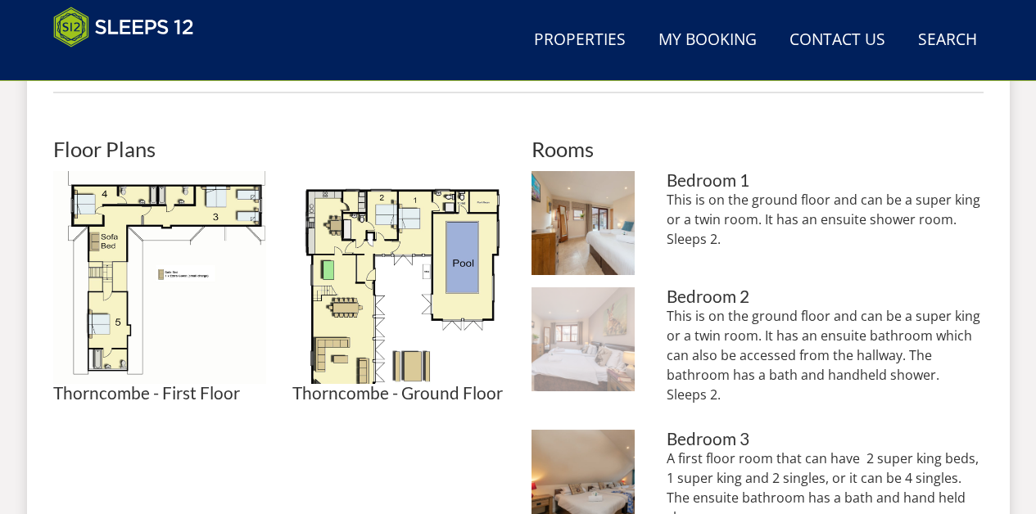
click at [593, 324] on img at bounding box center [584, 340] width 104 height 104
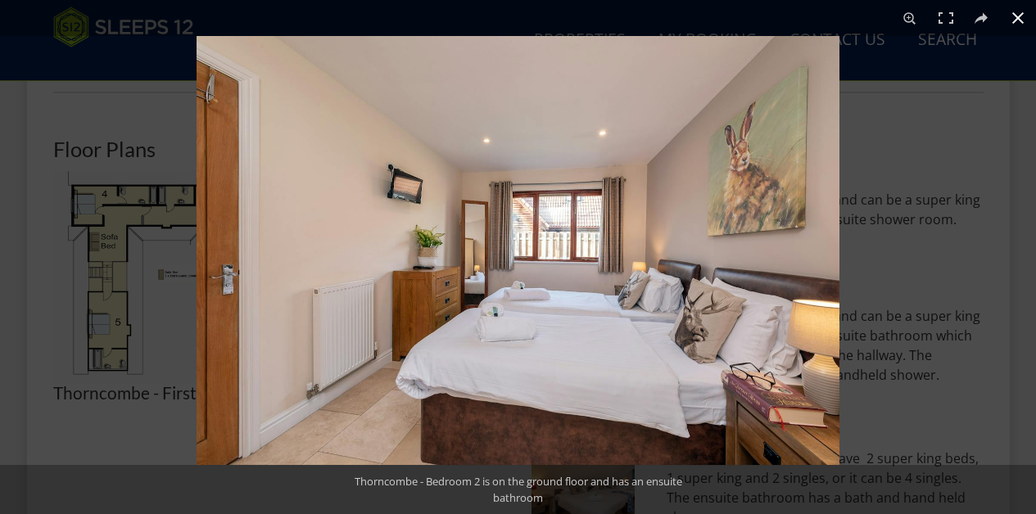
click at [1016, 16] on button at bounding box center [1018, 18] width 36 height 36
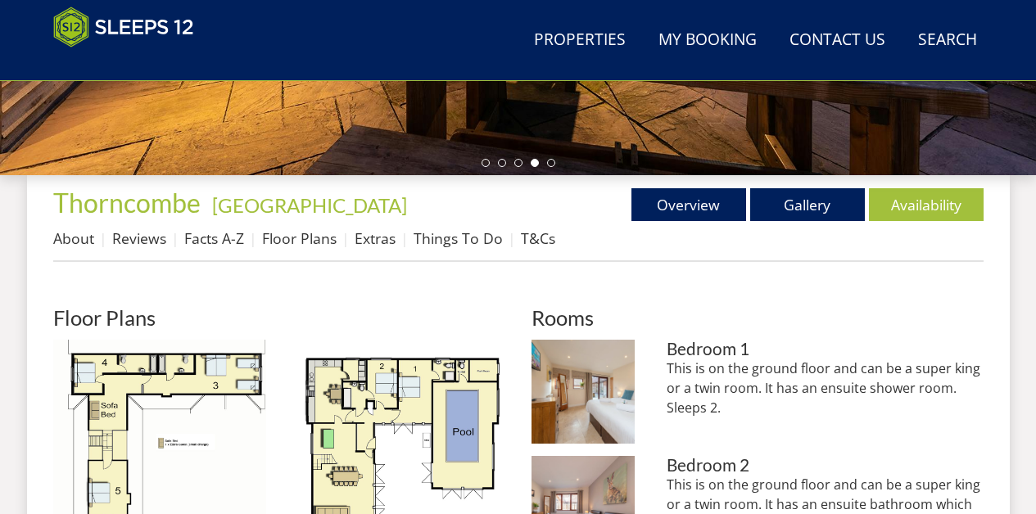
scroll to position [521, 0]
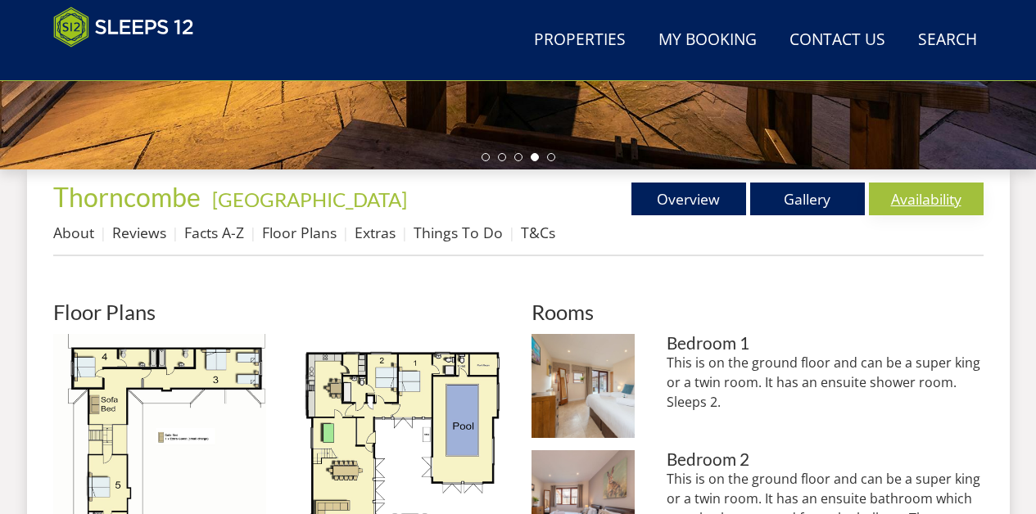
click at [930, 194] on link "Availability" at bounding box center [926, 199] width 115 height 33
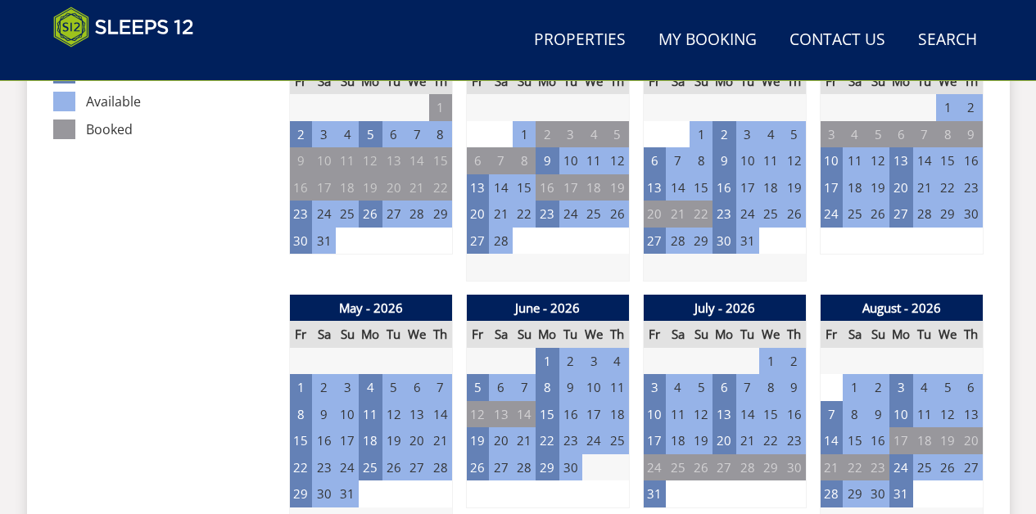
scroll to position [1054, 0]
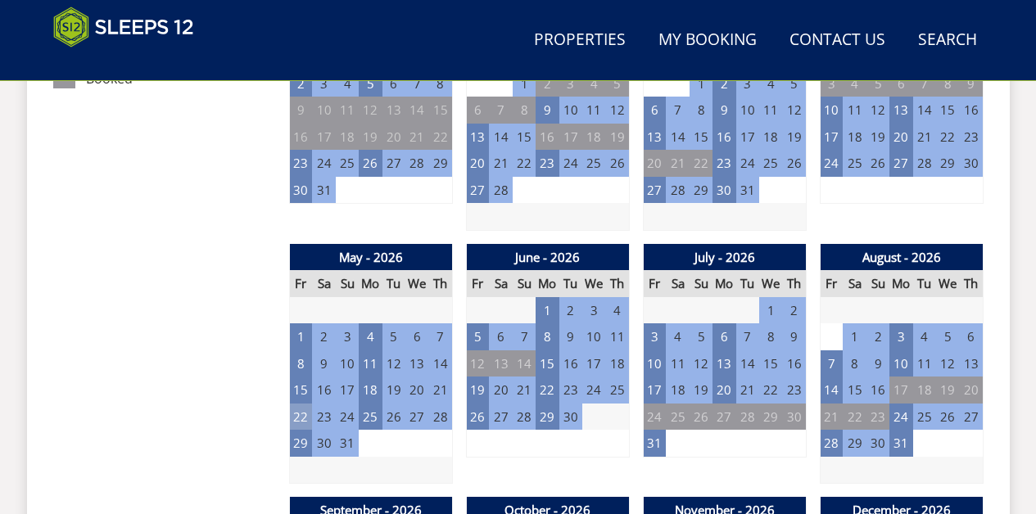
click at [298, 407] on td "22" at bounding box center [300, 417] width 23 height 27
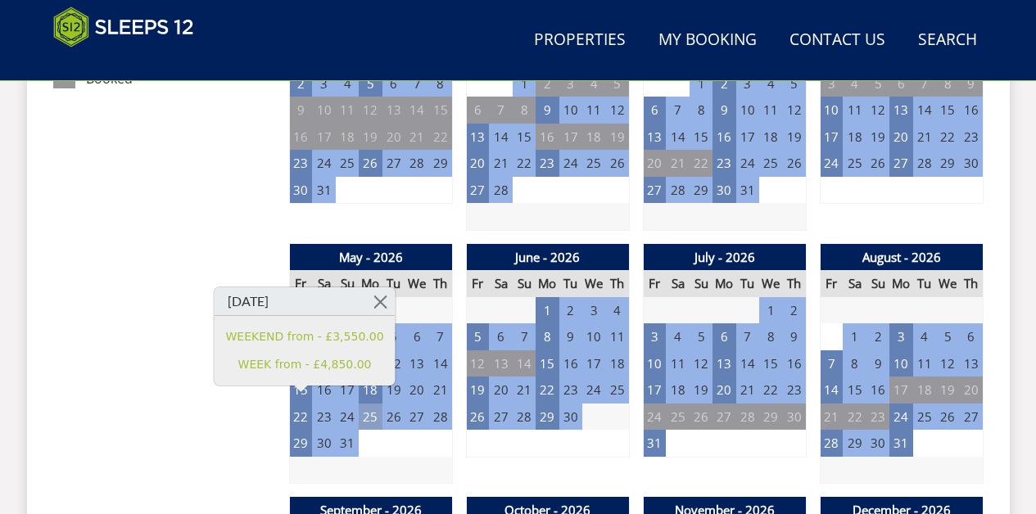
click at [369, 406] on td "25" at bounding box center [370, 417] width 23 height 27
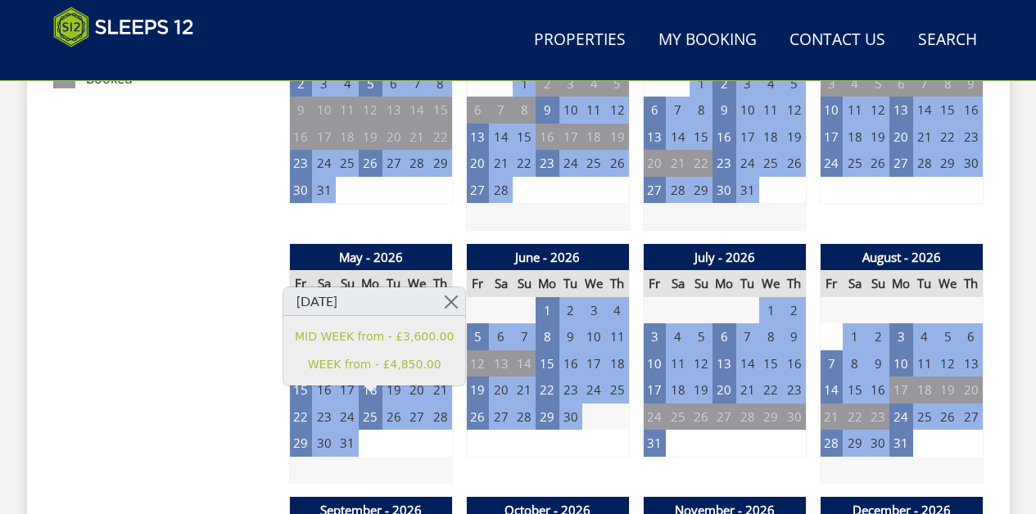
click at [388, 434] on td "2" at bounding box center [394, 443] width 23 height 27
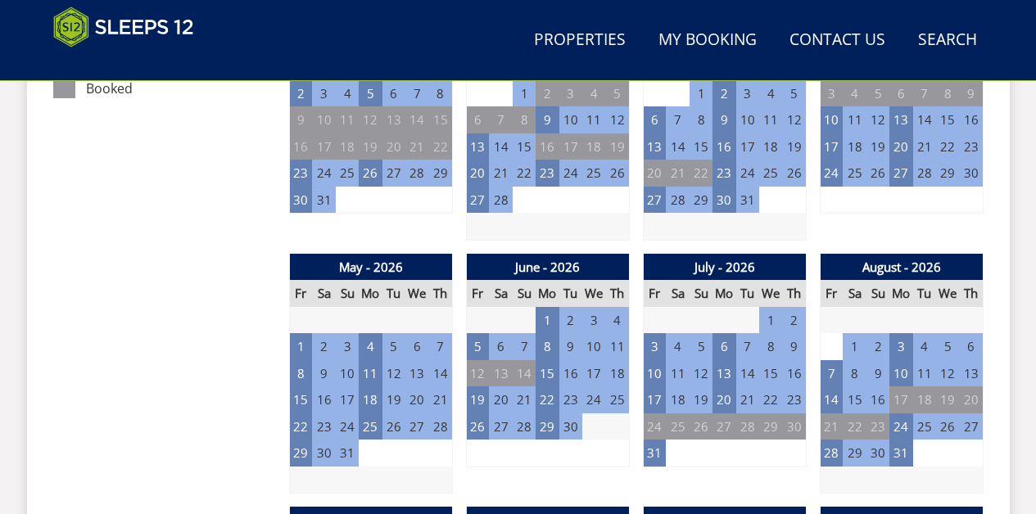
scroll to position [1039, 0]
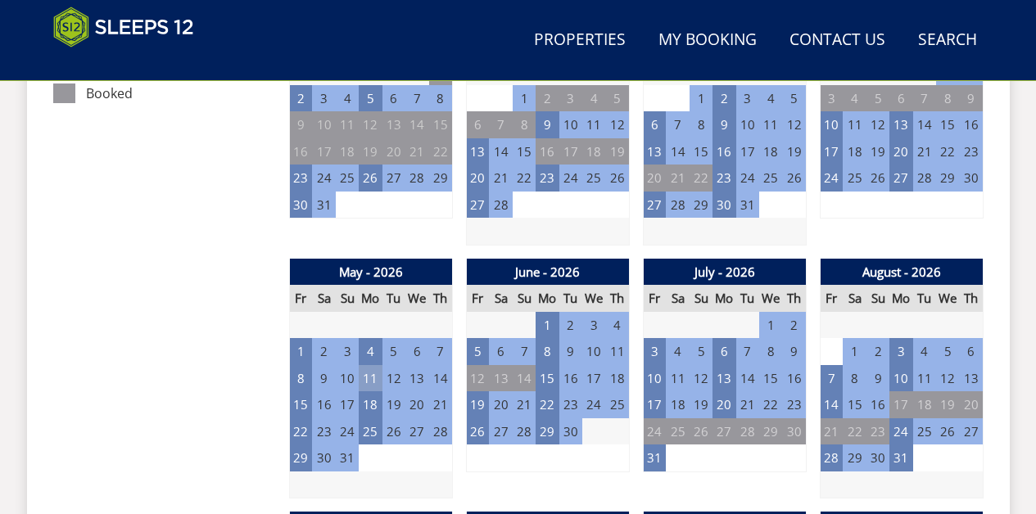
click at [371, 365] on td "11" at bounding box center [370, 378] width 23 height 27
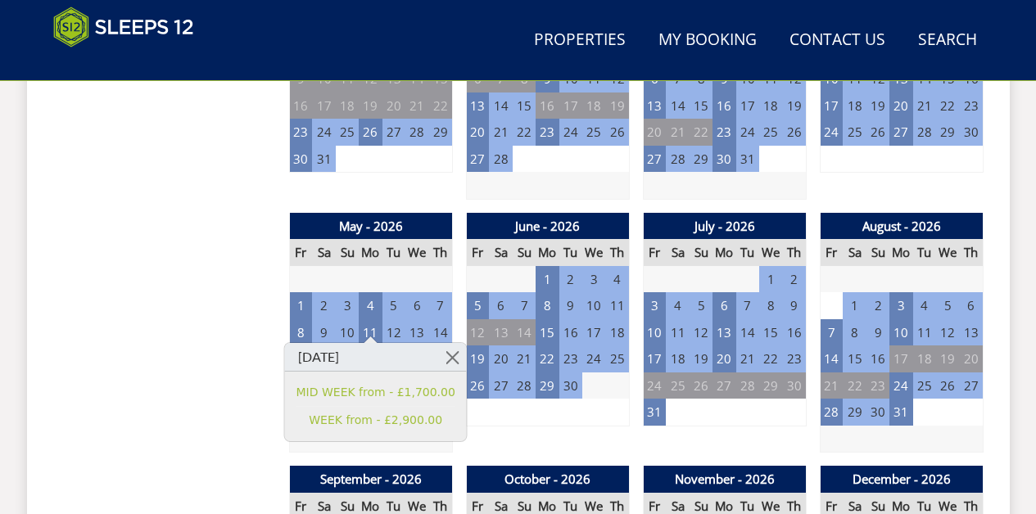
scroll to position [1085, 0]
click at [442, 356] on link at bounding box center [452, 357] width 29 height 29
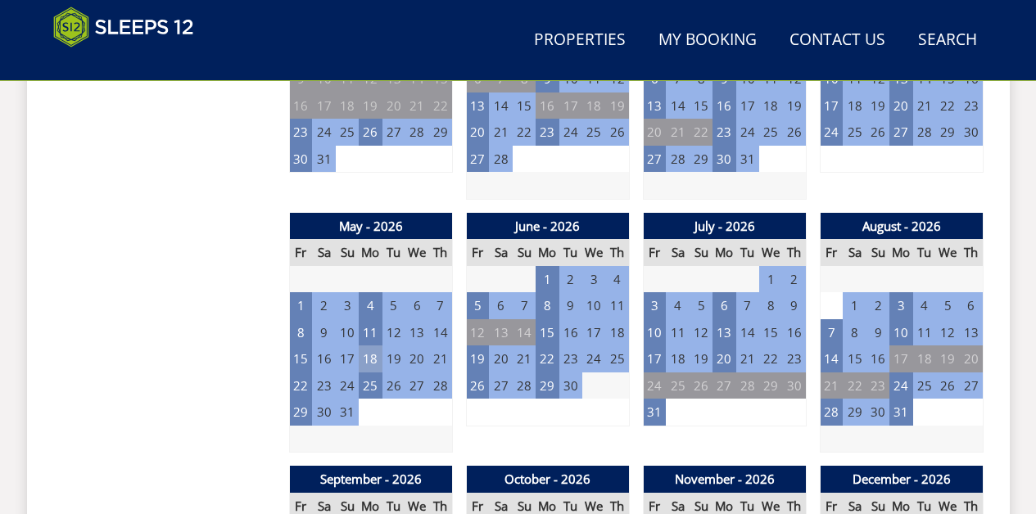
click at [372, 348] on td "18" at bounding box center [370, 359] width 23 height 27
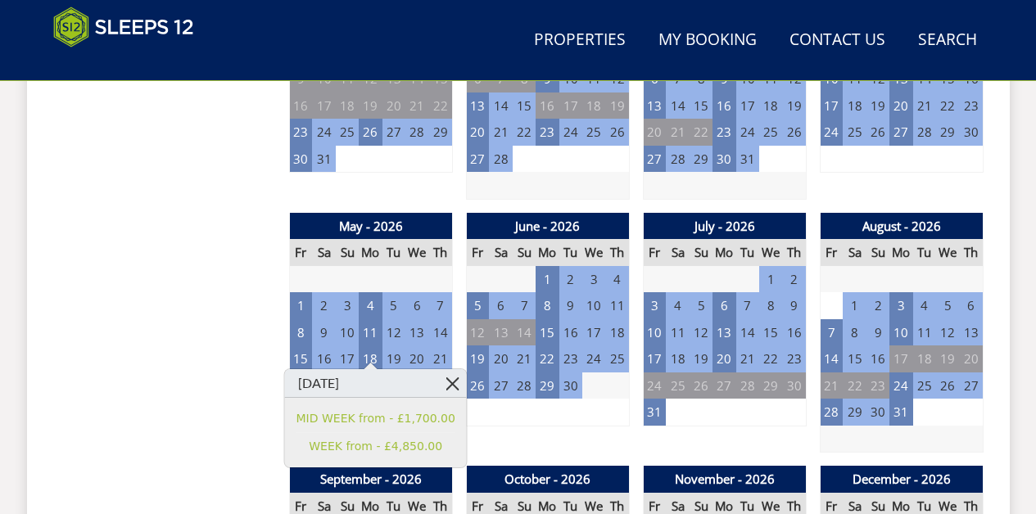
click at [442, 379] on link at bounding box center [452, 383] width 29 height 29
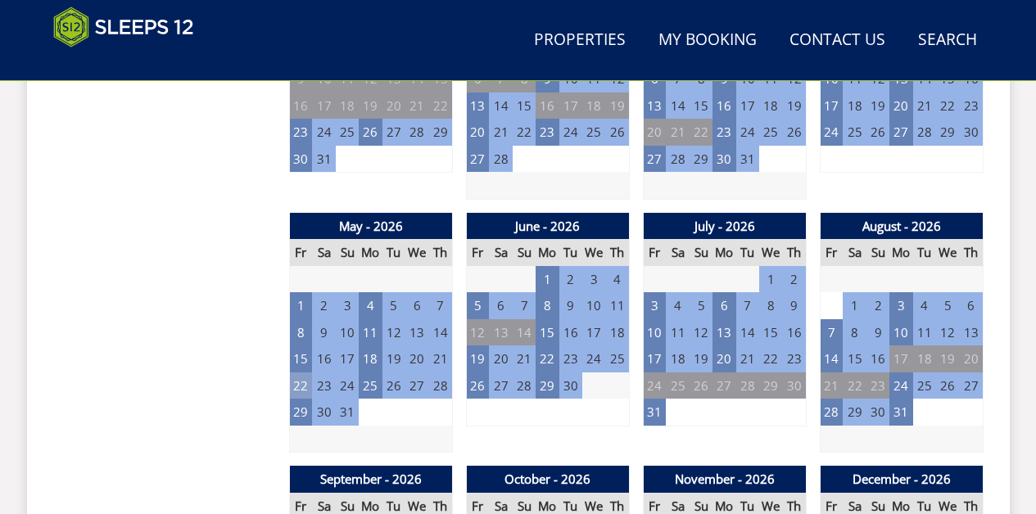
click at [299, 373] on td "22" at bounding box center [300, 386] width 23 height 27
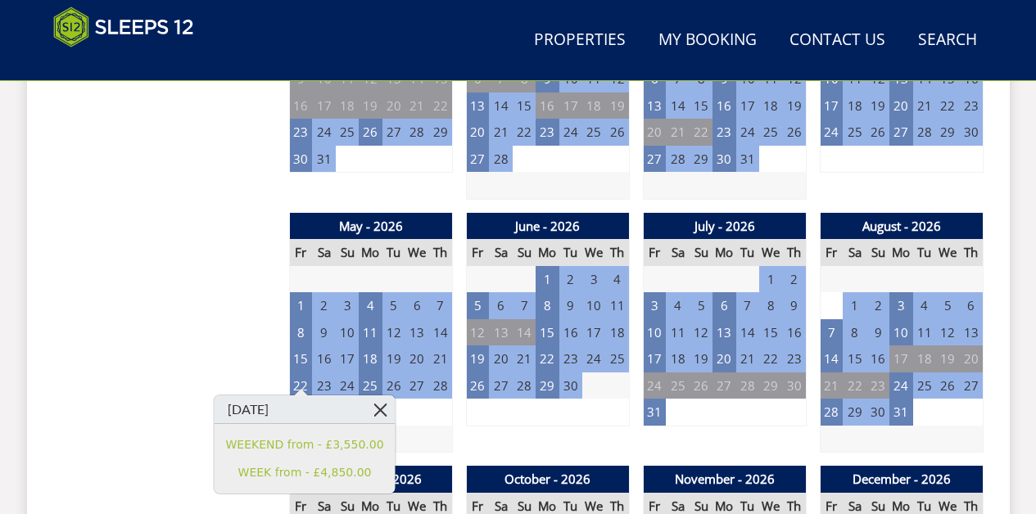
click at [374, 406] on link at bounding box center [380, 410] width 29 height 29
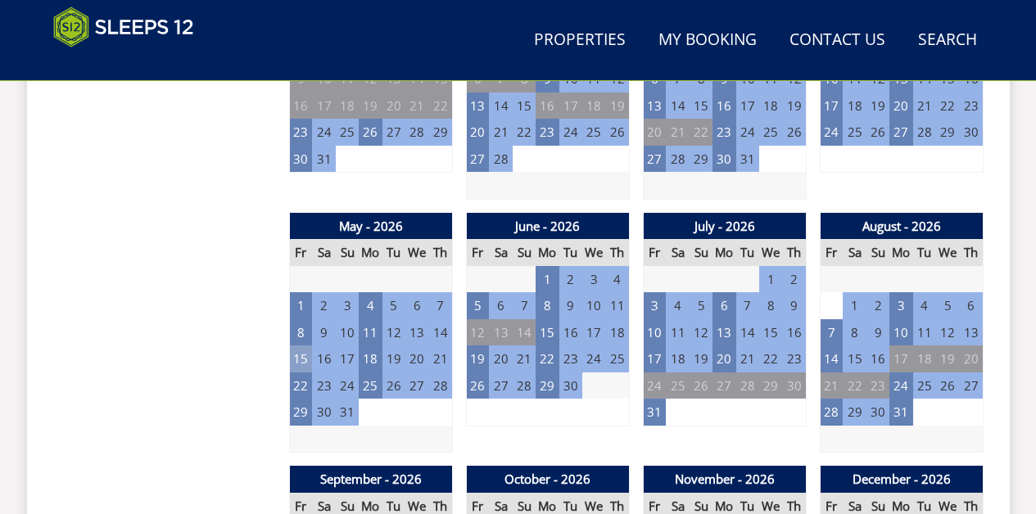
click at [300, 347] on td "15" at bounding box center [300, 359] width 23 height 27
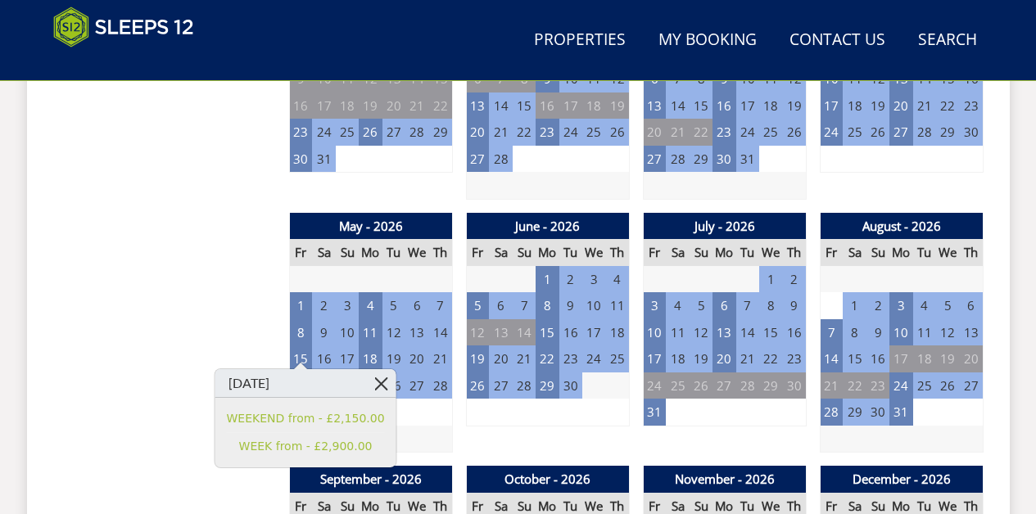
click at [371, 379] on link at bounding box center [381, 383] width 29 height 29
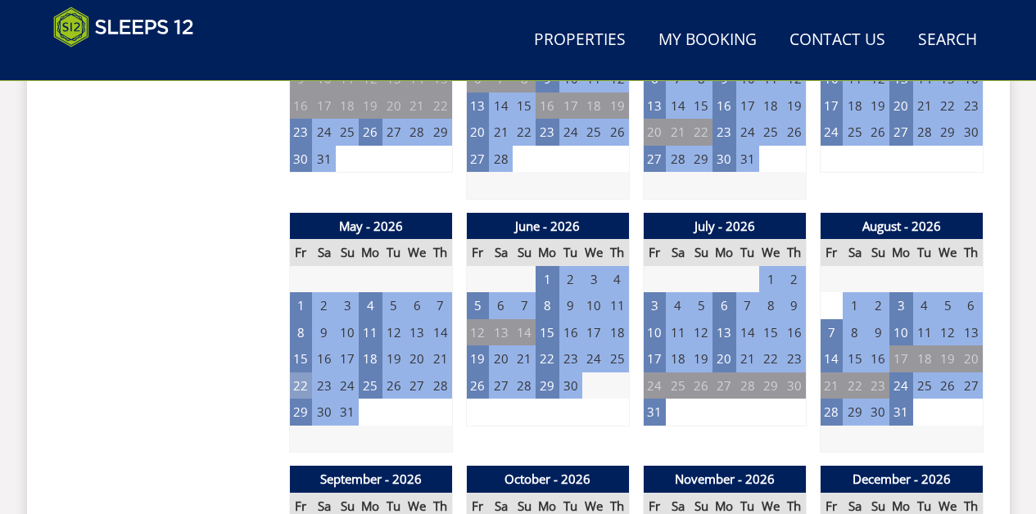
click at [301, 373] on td "22" at bounding box center [300, 386] width 23 height 27
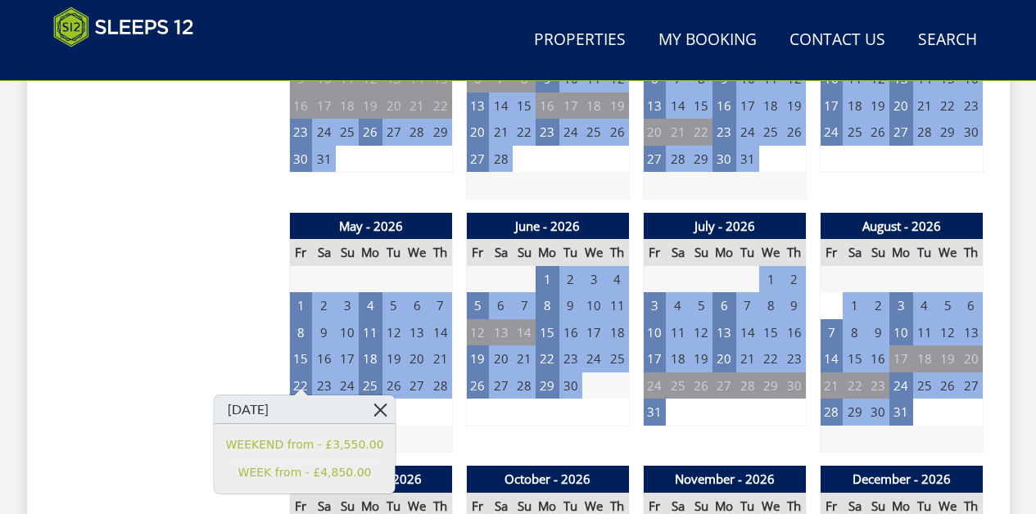
click at [374, 408] on link at bounding box center [380, 410] width 29 height 29
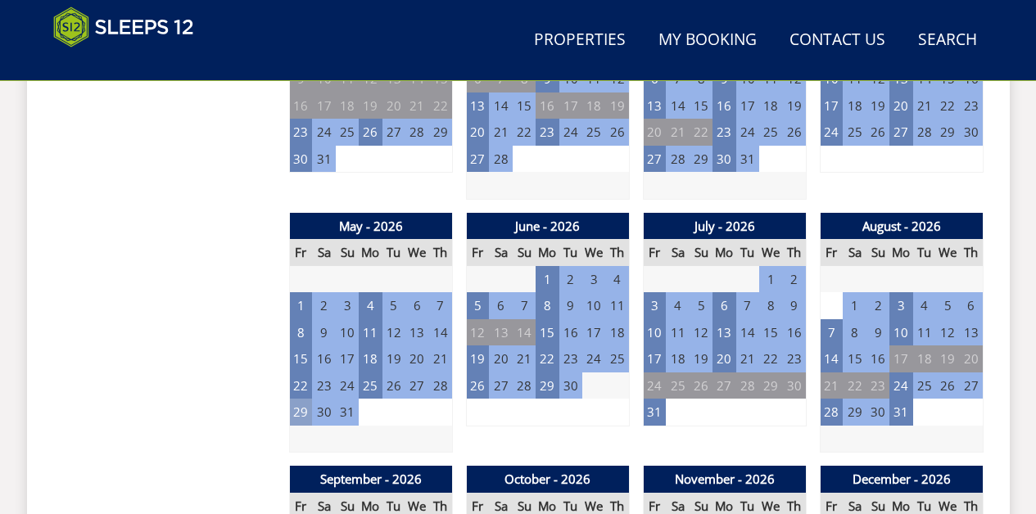
click at [302, 401] on td "29" at bounding box center [300, 412] width 23 height 27
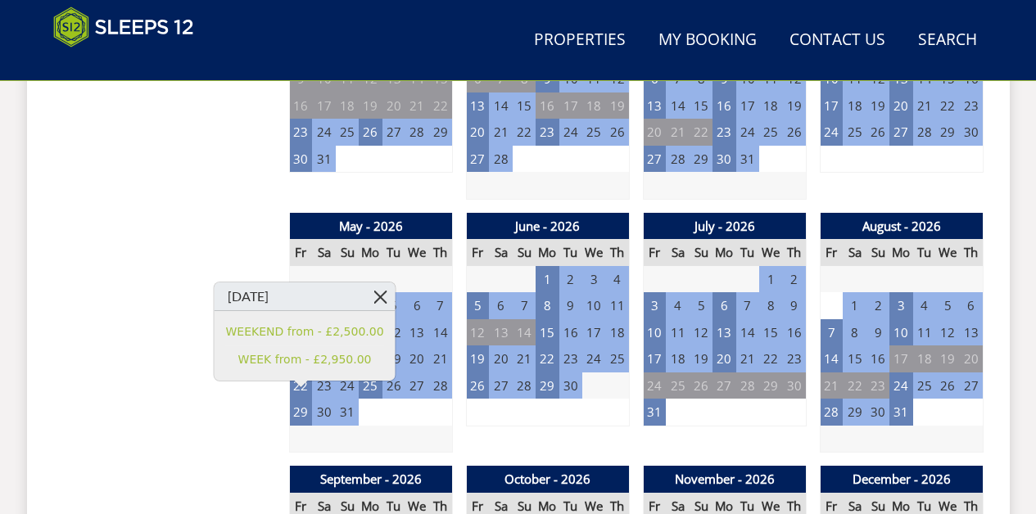
click at [371, 301] on link at bounding box center [380, 297] width 29 height 29
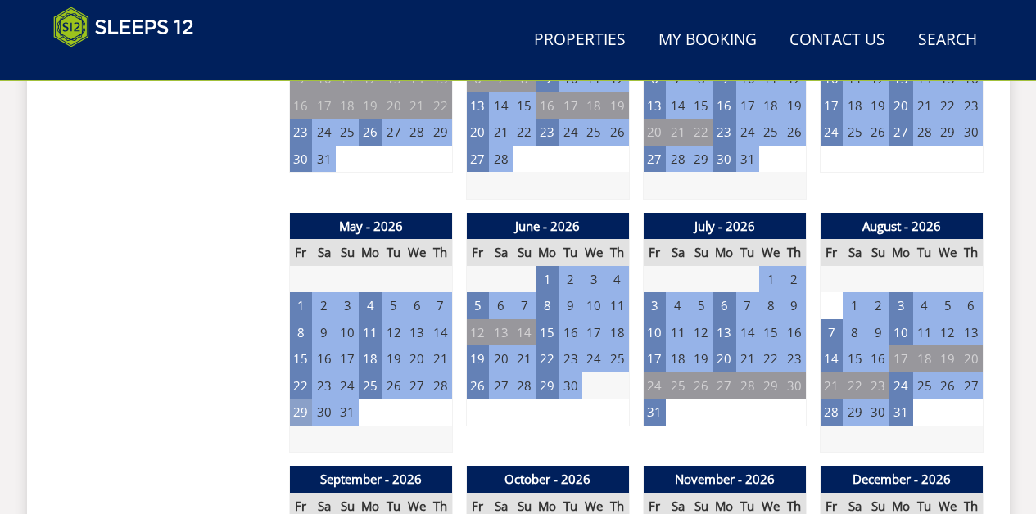
click at [299, 401] on td "29" at bounding box center [300, 412] width 23 height 27
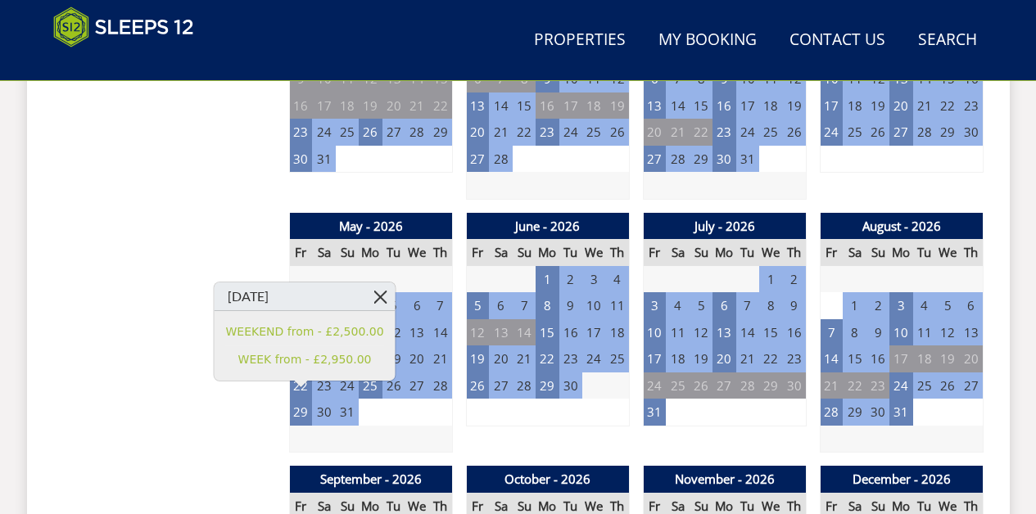
click at [372, 297] on link at bounding box center [380, 297] width 29 height 29
